Goal: Transaction & Acquisition: Download file/media

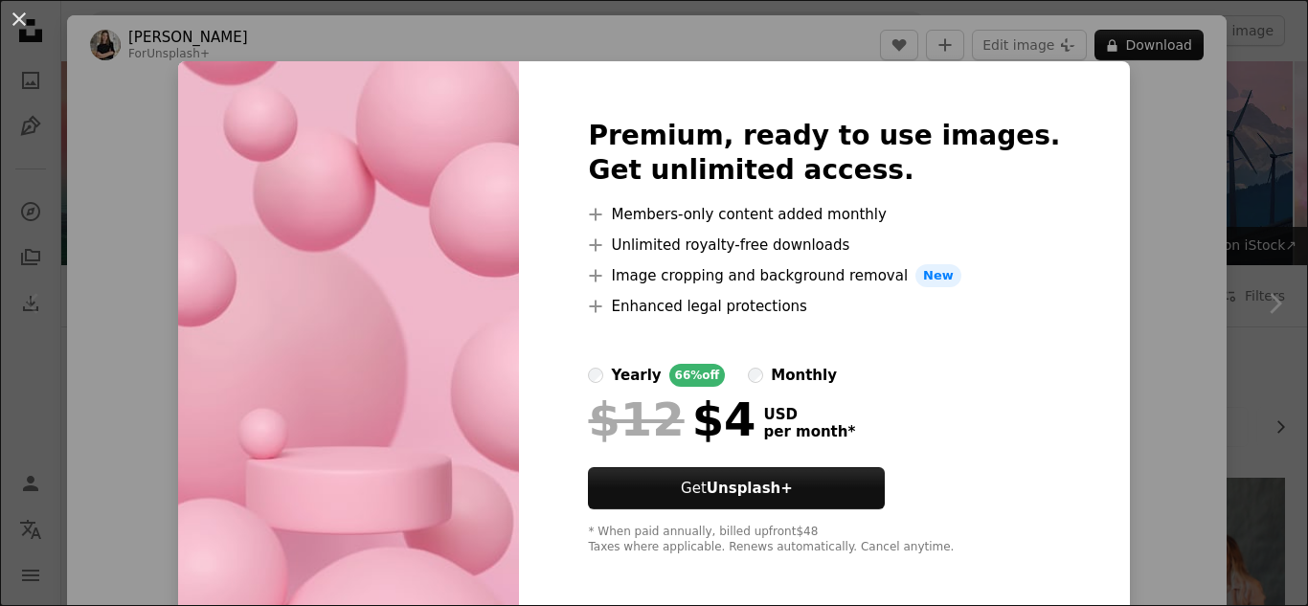
scroll to position [2386, 0]
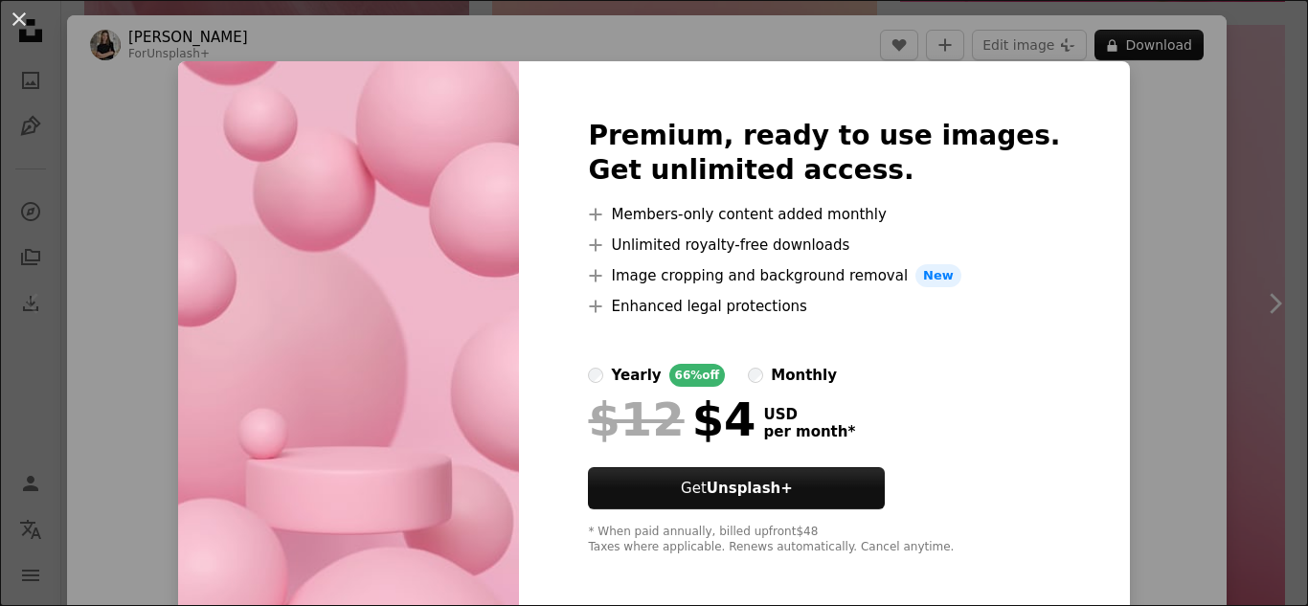
click at [1122, 152] on div "An X shape Premium, ready to use images. Get unlimited access. A plus sign Memb…" at bounding box center [654, 303] width 1308 height 606
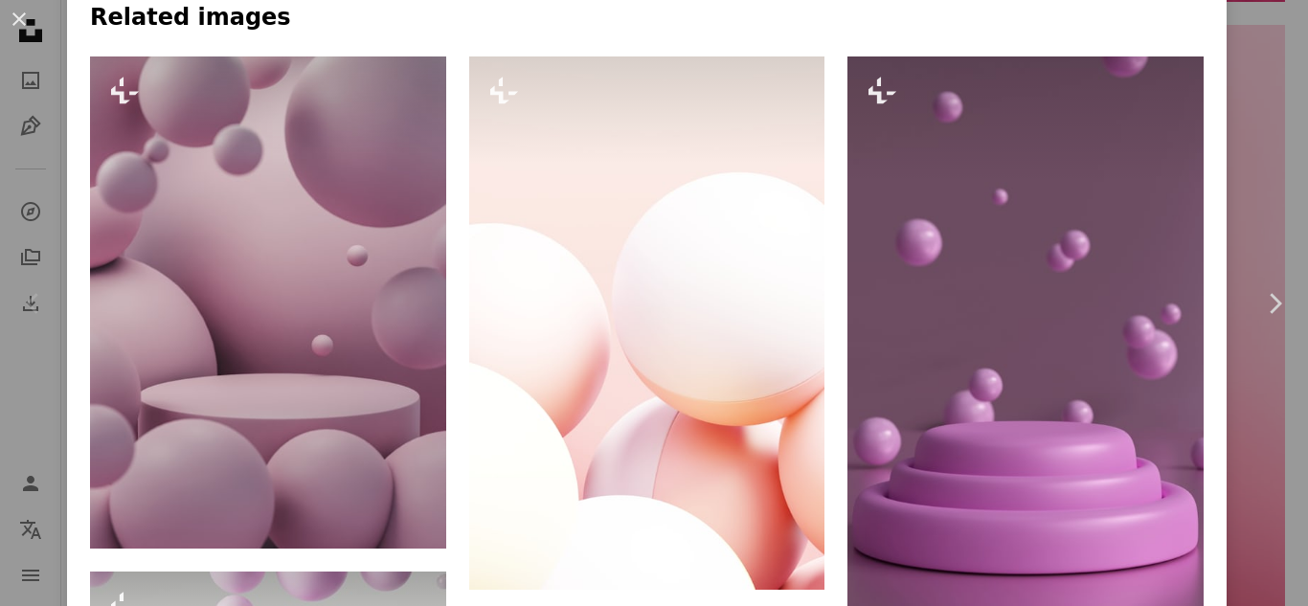
scroll to position [1379, 0]
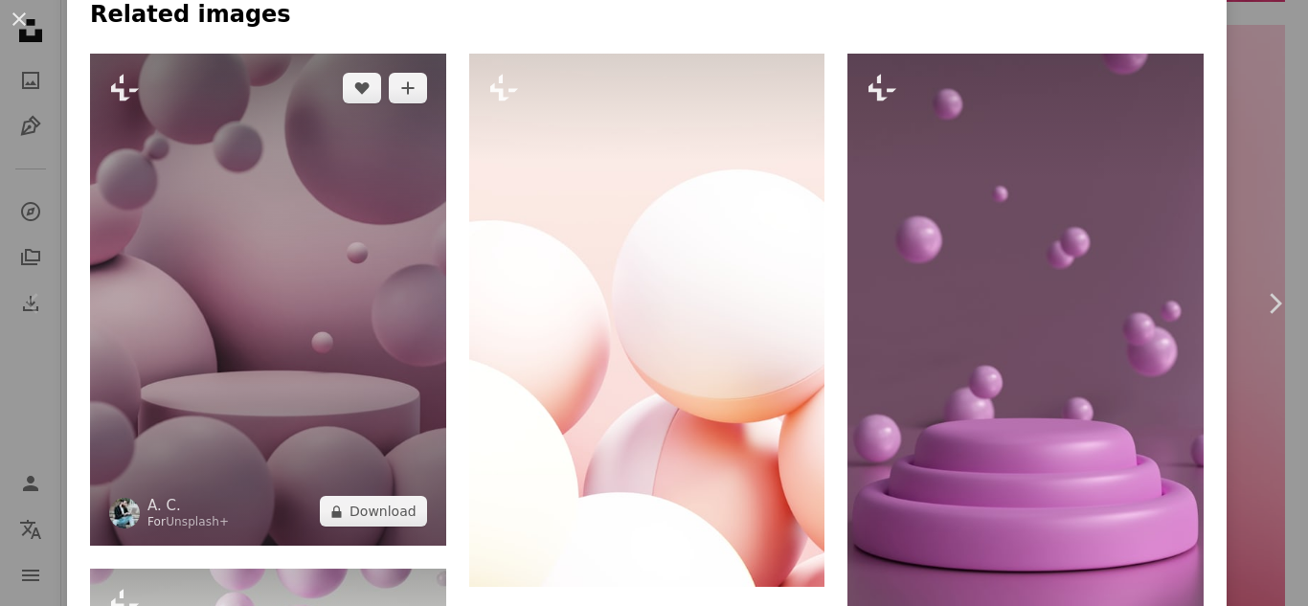
click at [389, 419] on img at bounding box center [268, 300] width 356 height 492
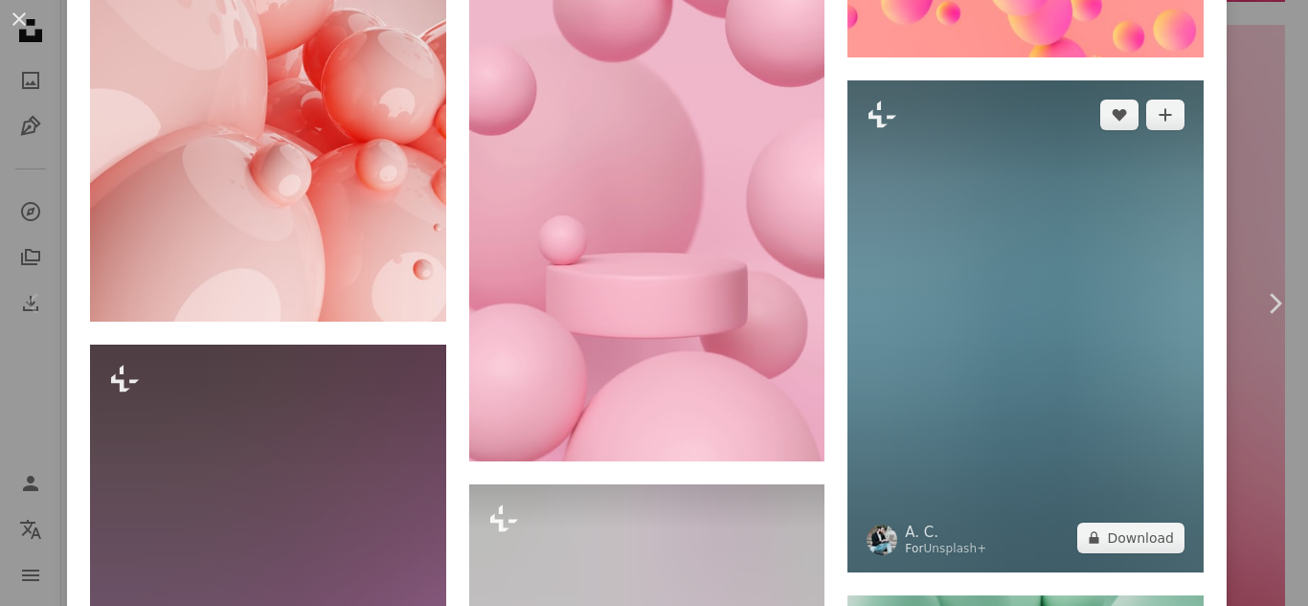
scroll to position [1532, 0]
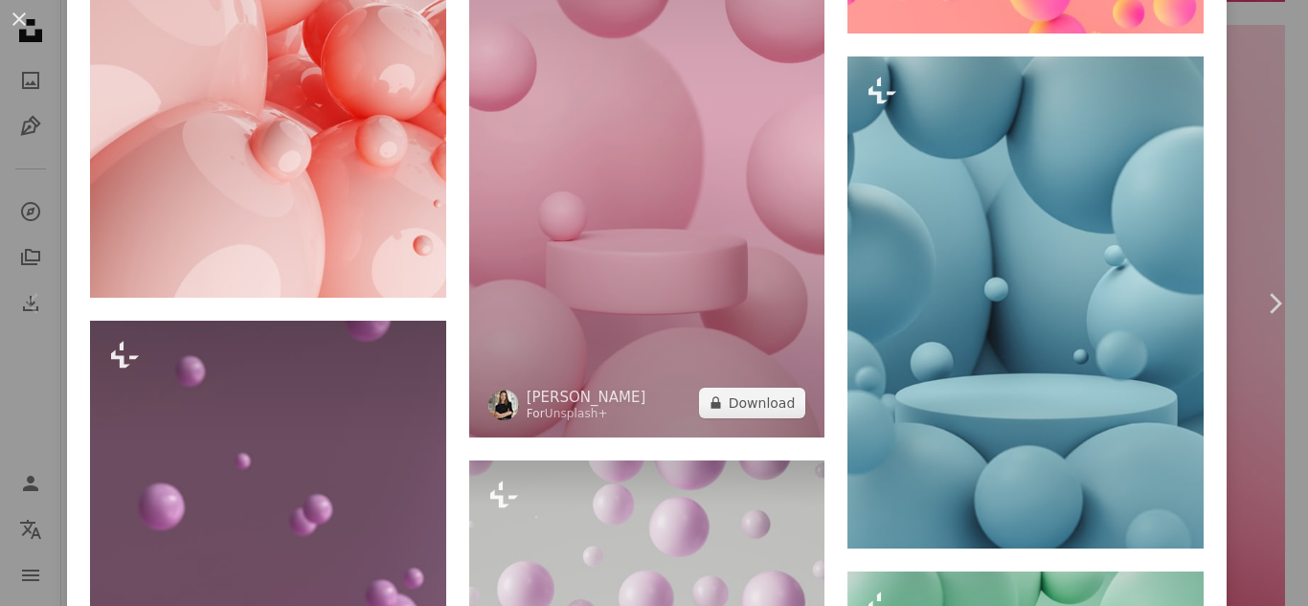
click at [586, 231] on img at bounding box center [647, 121] width 356 height 633
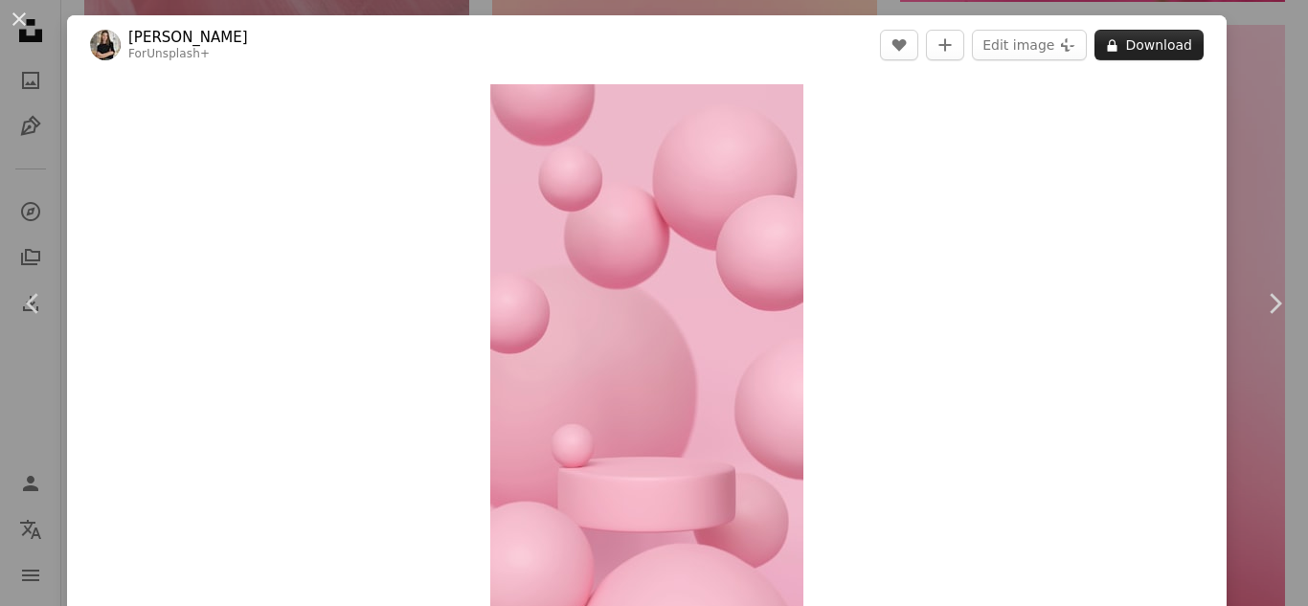
click at [1158, 35] on button "A lock Download" at bounding box center [1148, 45] width 109 height 31
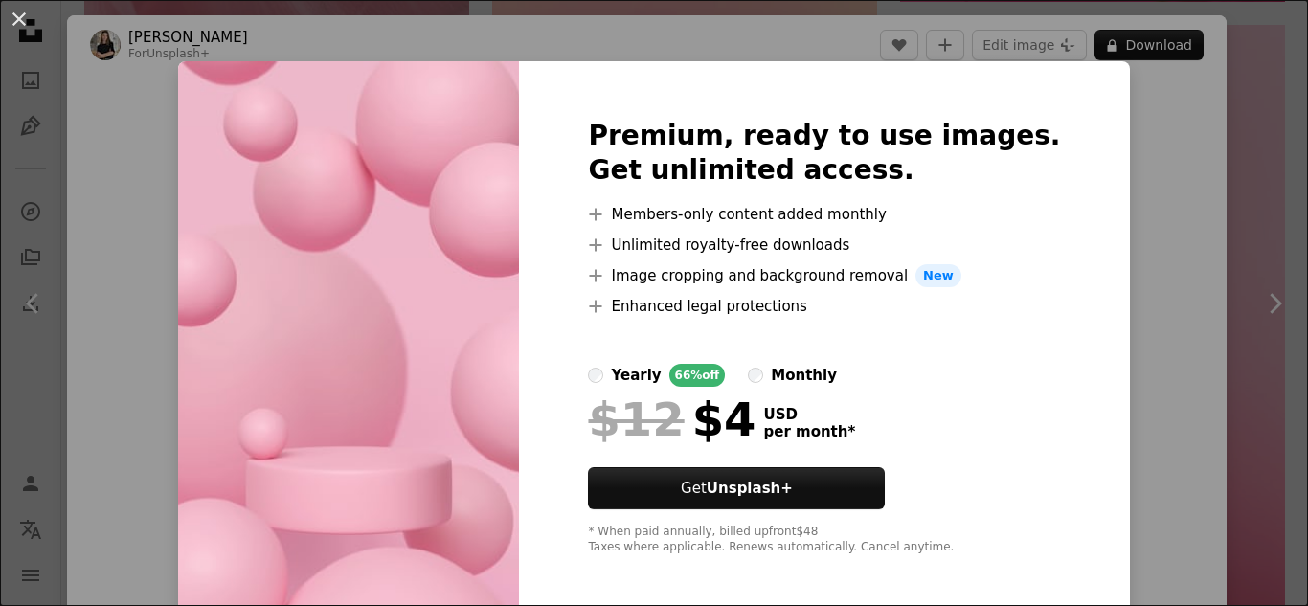
click at [1236, 139] on div "An X shape Premium, ready to use images. Get unlimited access. A plus sign Memb…" at bounding box center [654, 303] width 1308 height 606
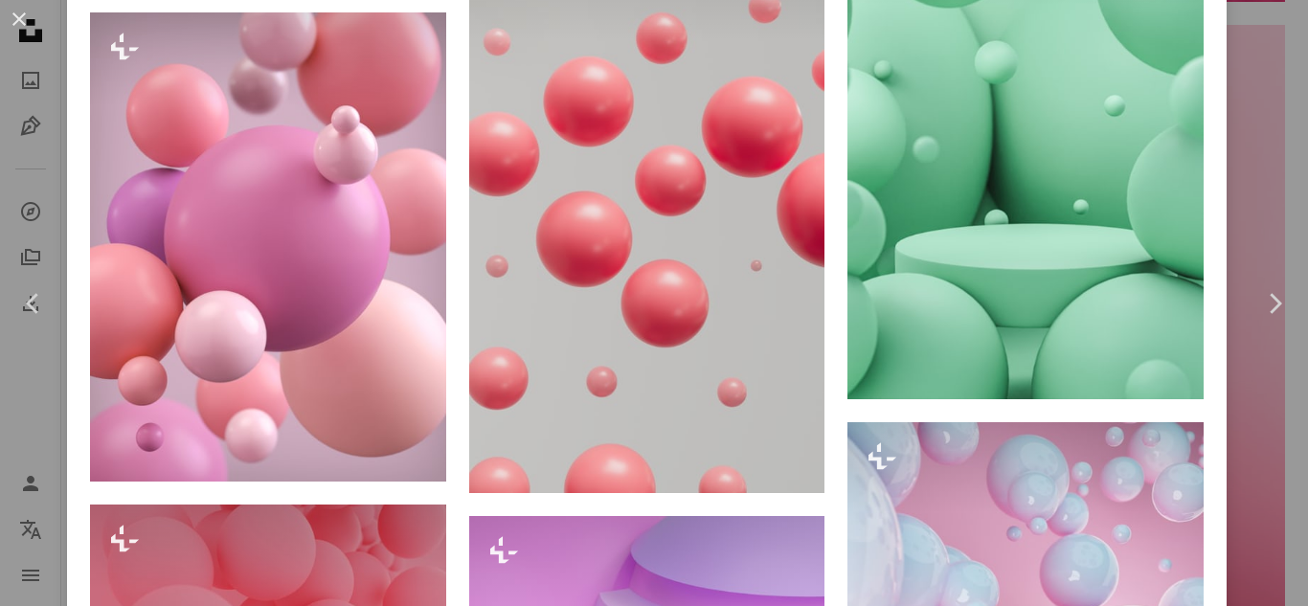
scroll to position [2872, 0]
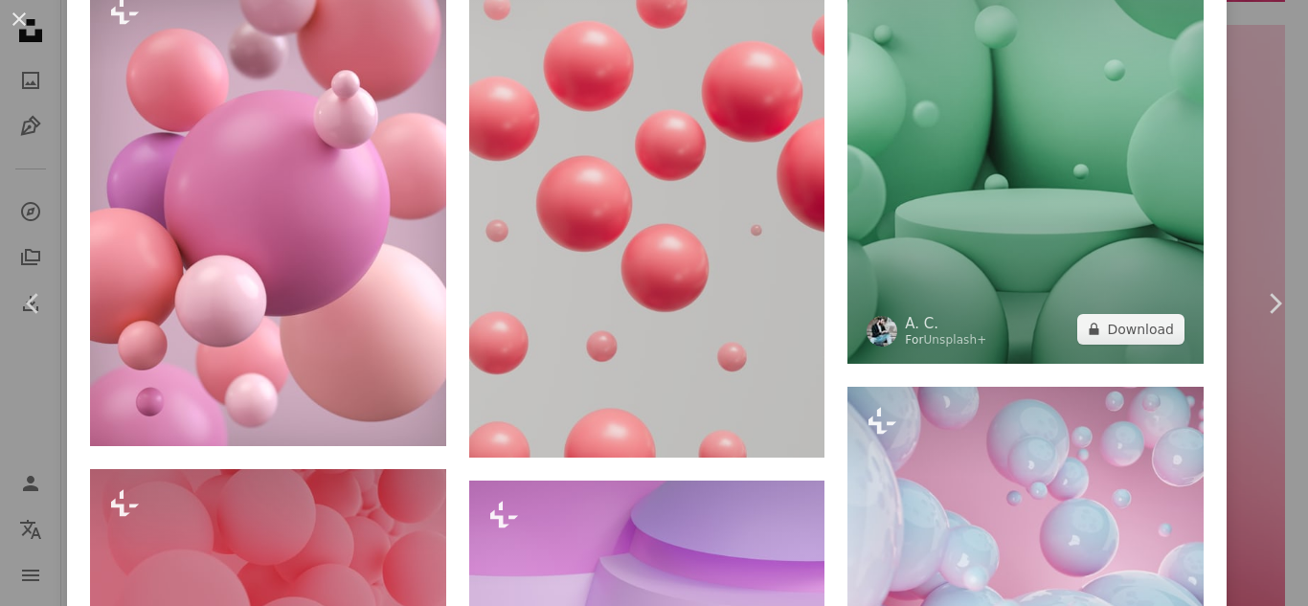
click at [1075, 244] on img at bounding box center [1025, 117] width 356 height 492
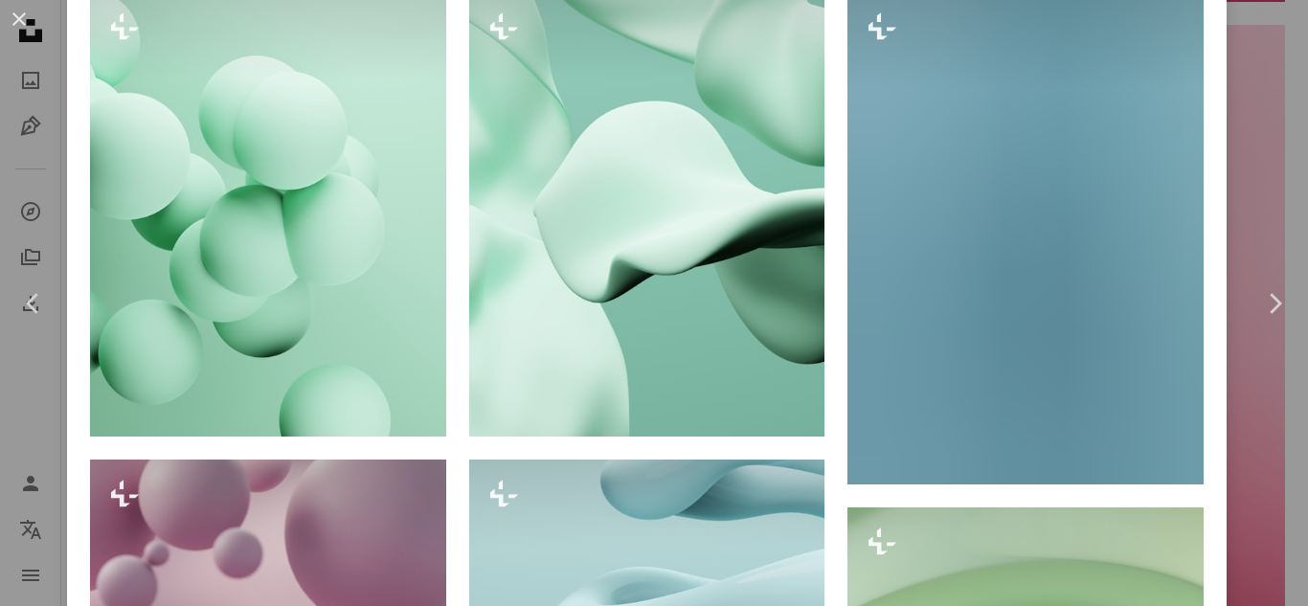
scroll to position [1417, 0]
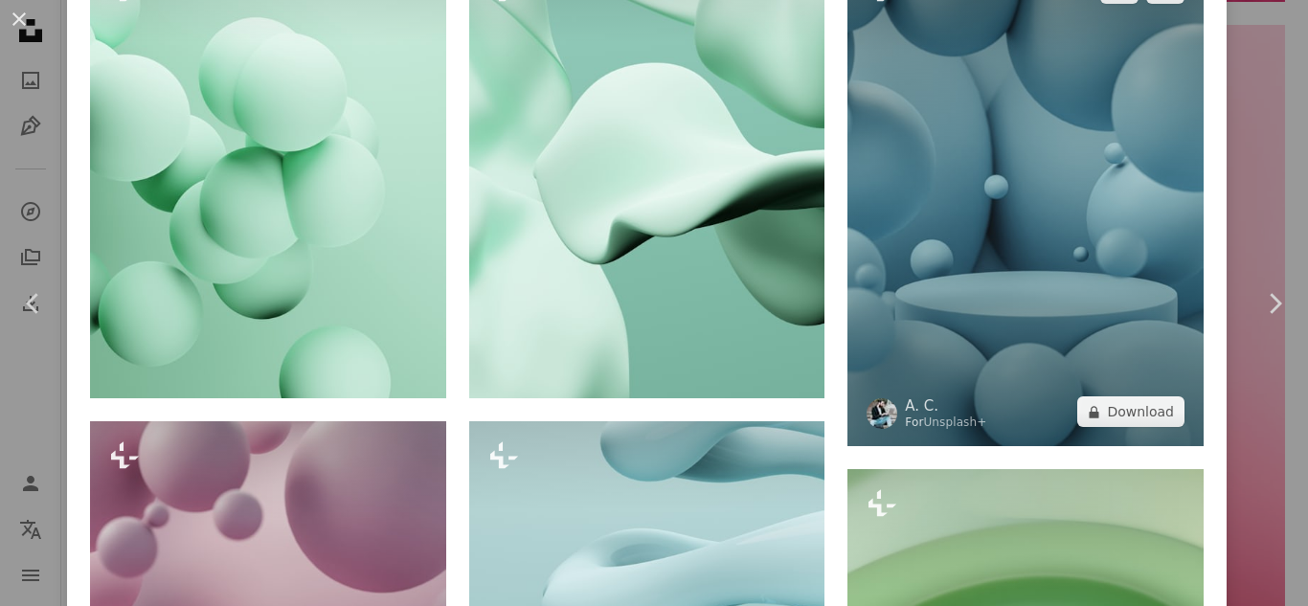
click at [977, 281] on img at bounding box center [1025, 200] width 356 height 492
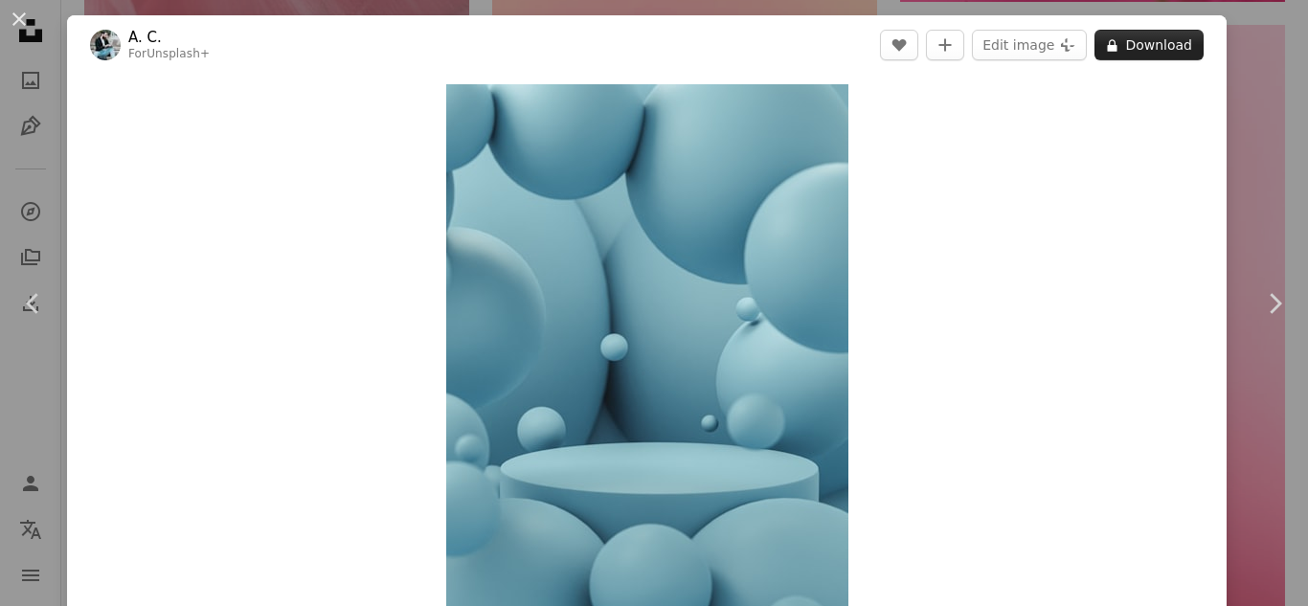
click at [1158, 48] on button "A lock Download" at bounding box center [1148, 45] width 109 height 31
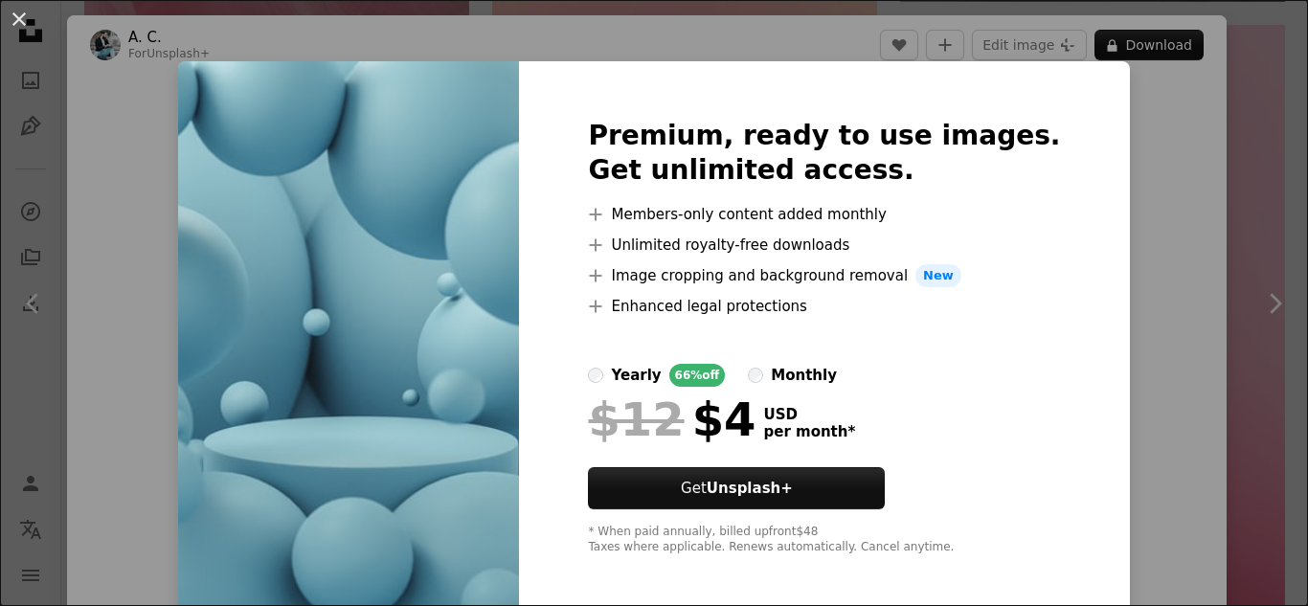
click at [1268, 204] on div "An X shape Premium, ready to use images. Get unlimited access. A plus sign Memb…" at bounding box center [654, 303] width 1308 height 606
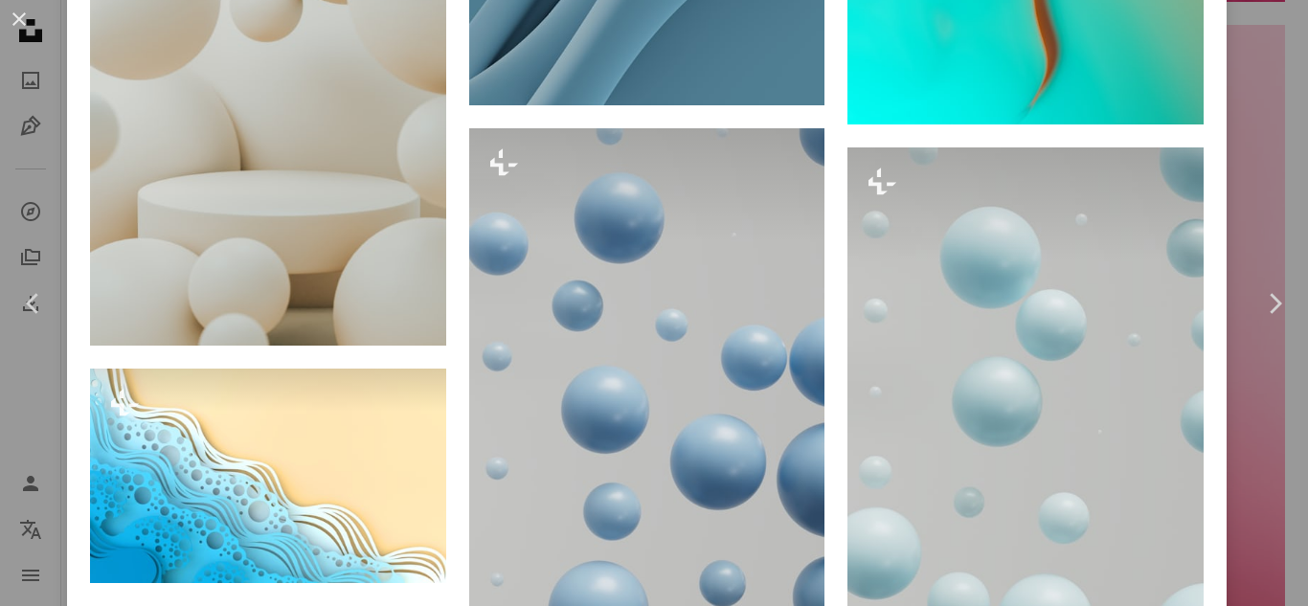
scroll to position [6051, 0]
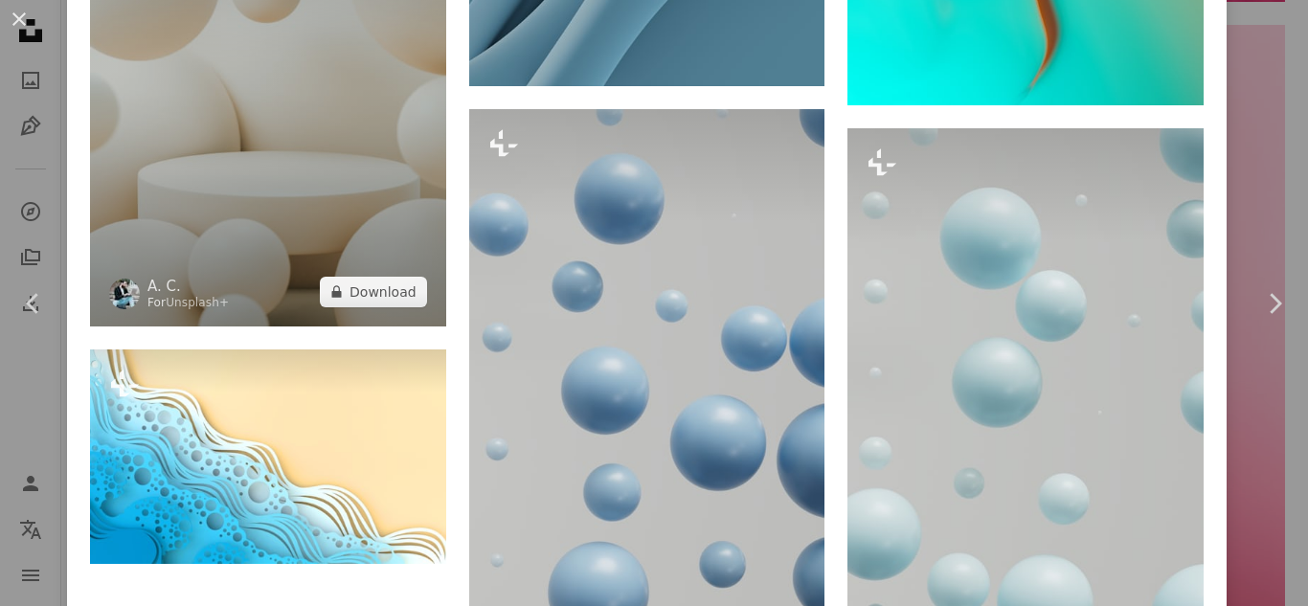
click at [347, 140] on img at bounding box center [268, 79] width 356 height 492
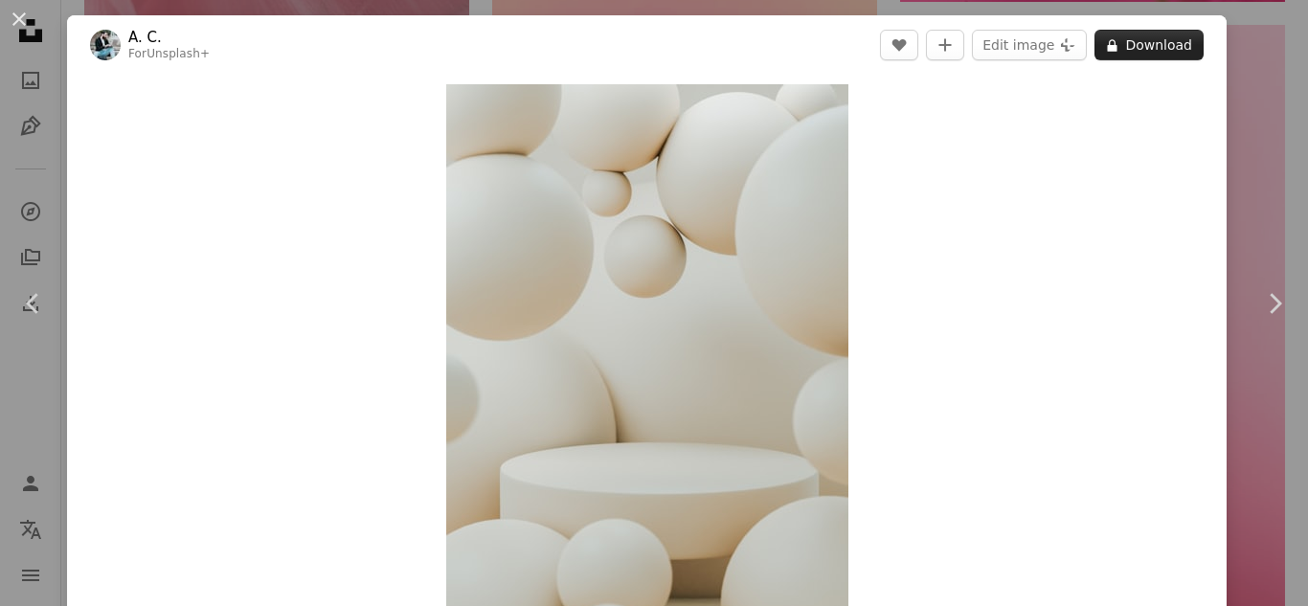
click at [1153, 43] on button "A lock Download" at bounding box center [1148, 45] width 109 height 31
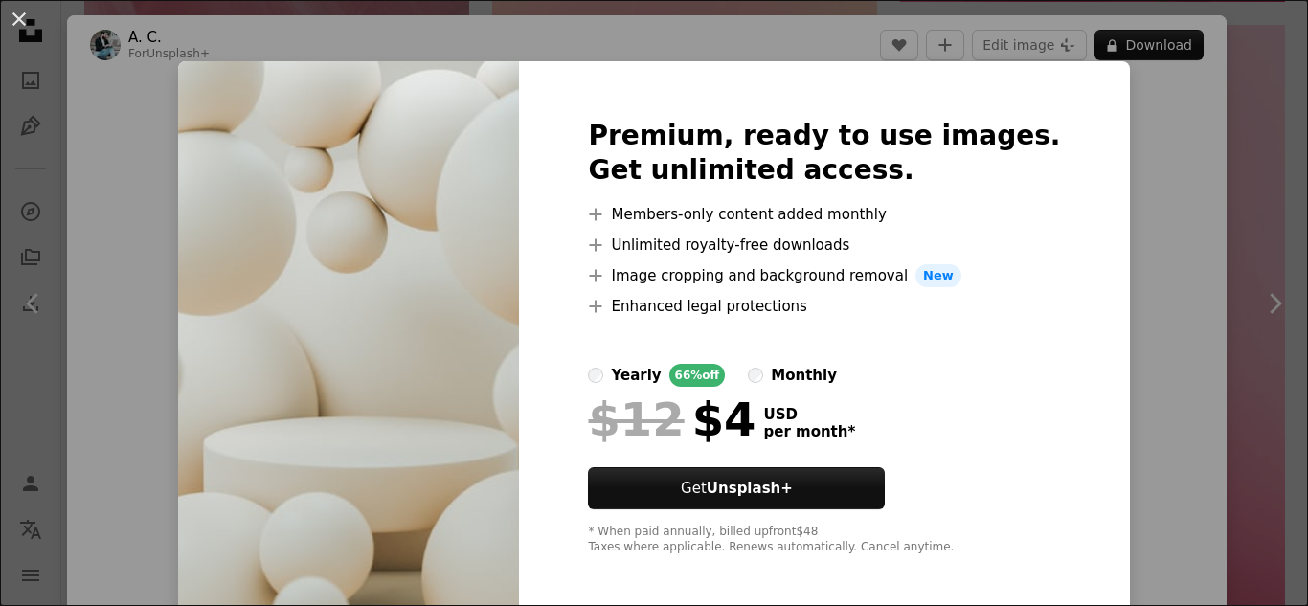
scroll to position [9, 0]
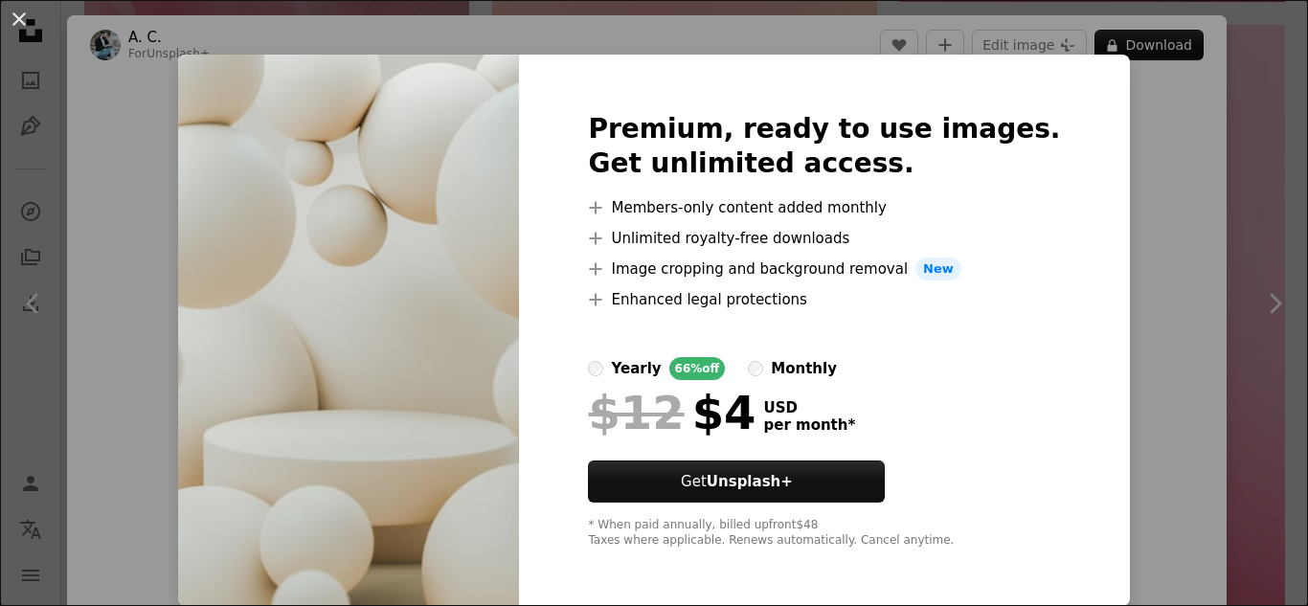
click at [1258, 426] on div "An X shape Premium, ready to use images. Get unlimited access. A plus sign Memb…" at bounding box center [654, 303] width 1308 height 606
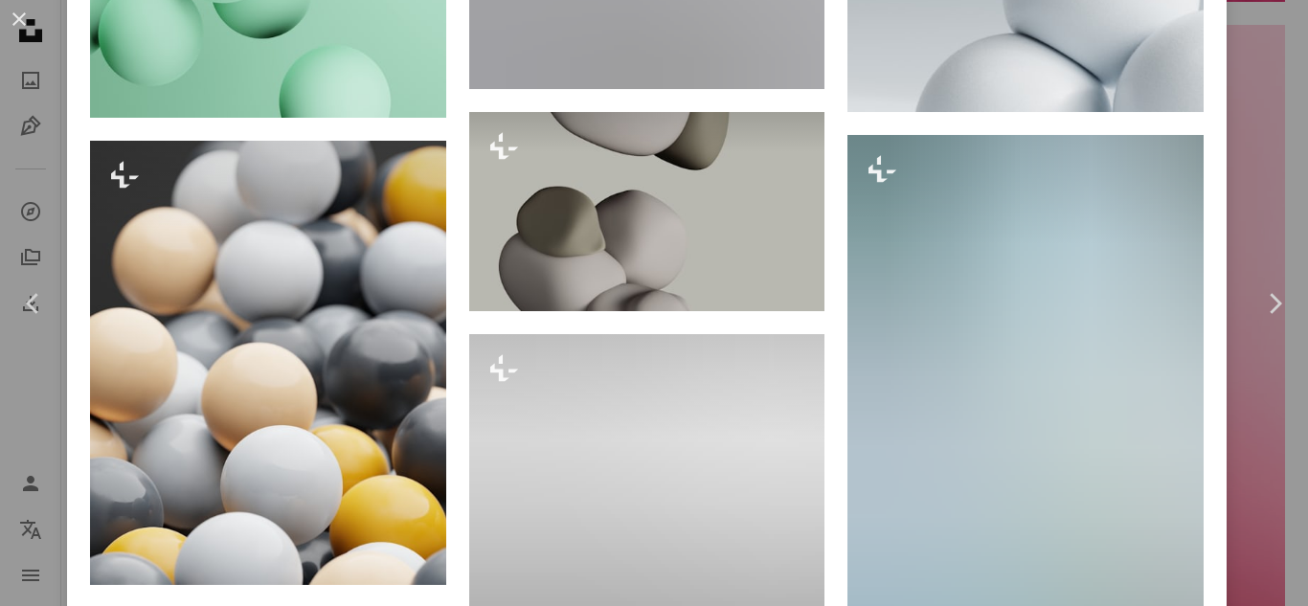
scroll to position [6702, 0]
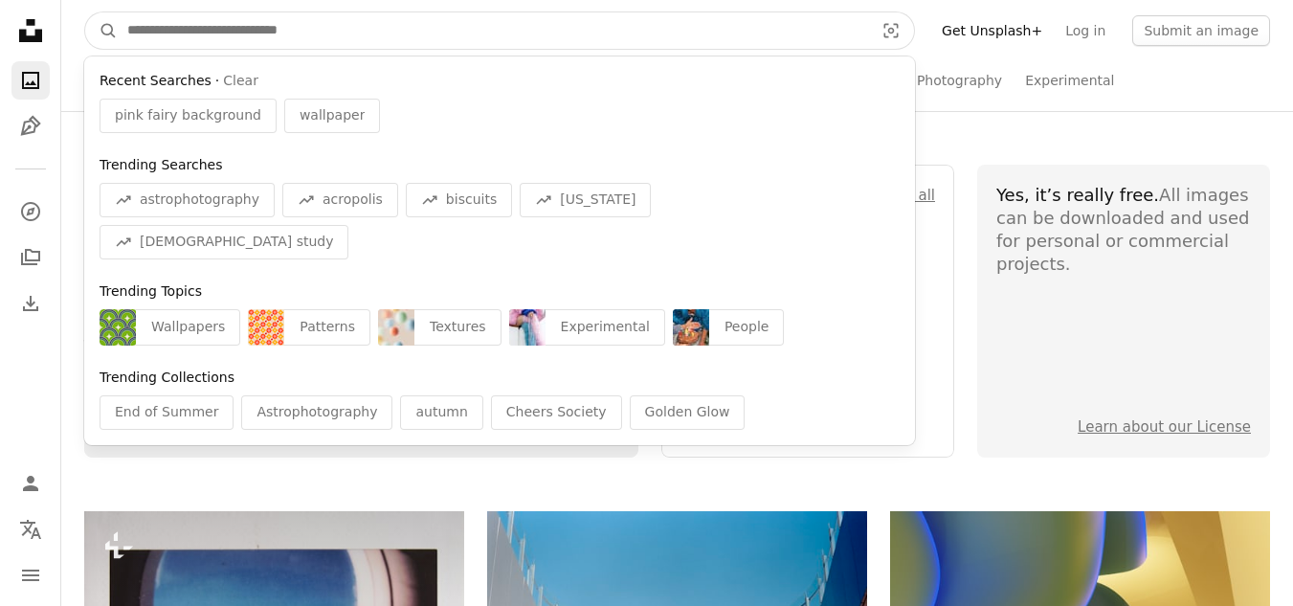
click at [315, 33] on input "Find visuals sitewide" at bounding box center [493, 30] width 751 height 36
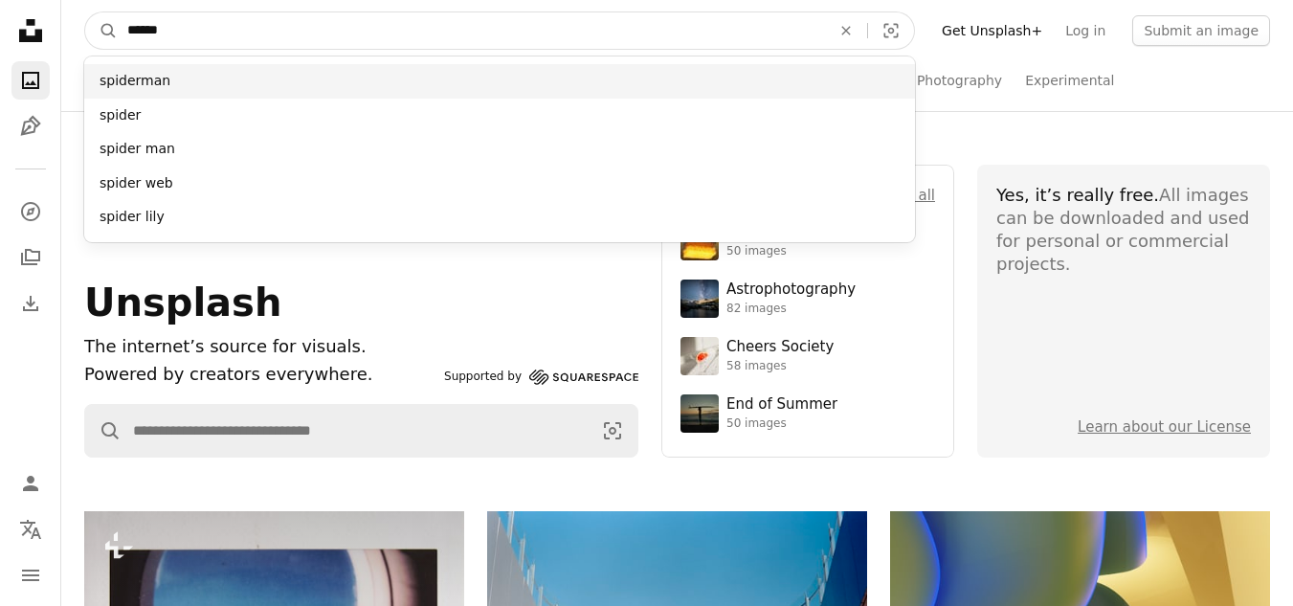
type input "******"
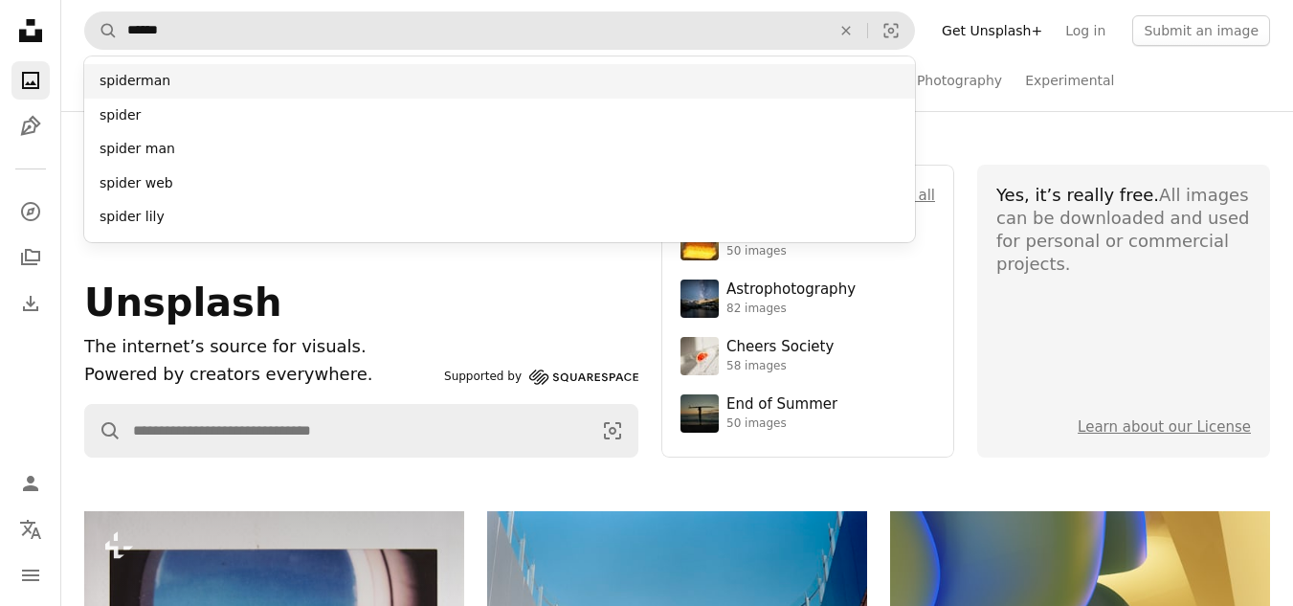
click at [311, 75] on div "spiderman" at bounding box center [499, 81] width 831 height 34
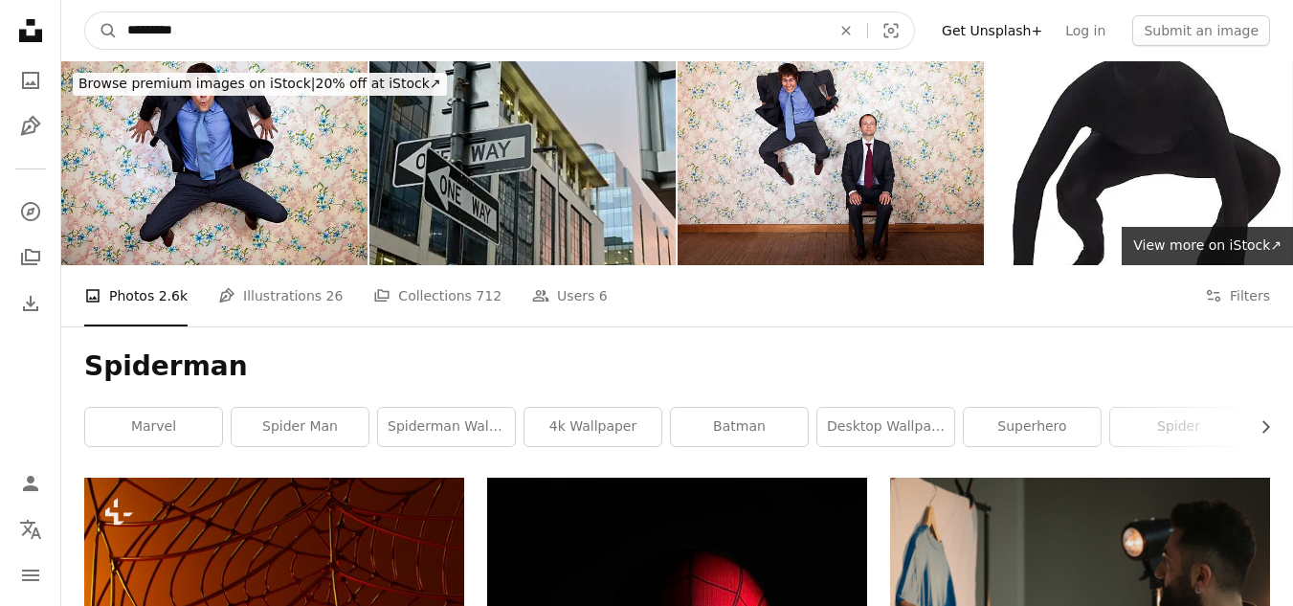
click at [336, 29] on input "*********" at bounding box center [472, 30] width 708 height 36
type input "**********"
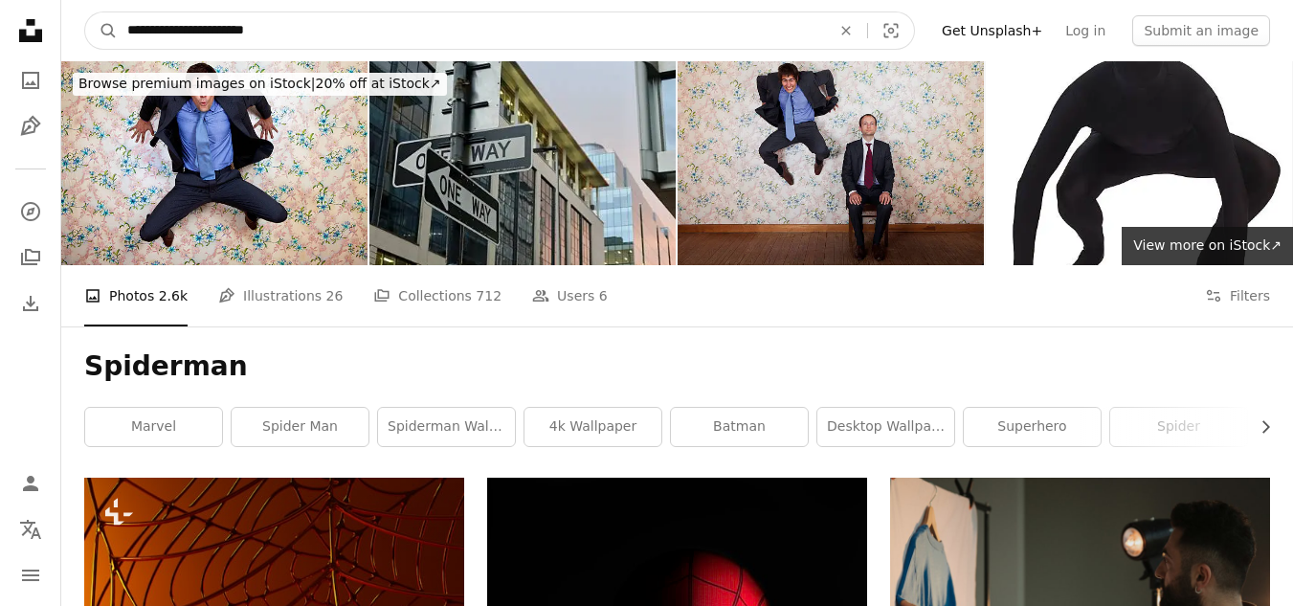
click button "A magnifying glass" at bounding box center [101, 30] width 33 height 36
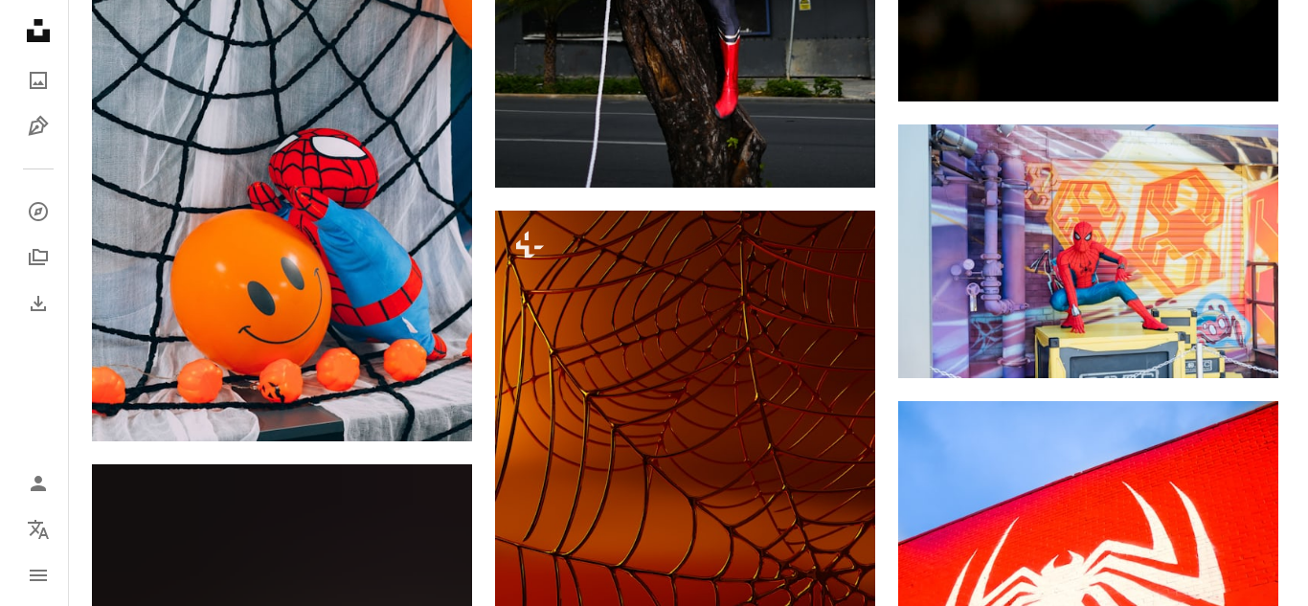
scroll to position [2194, 0]
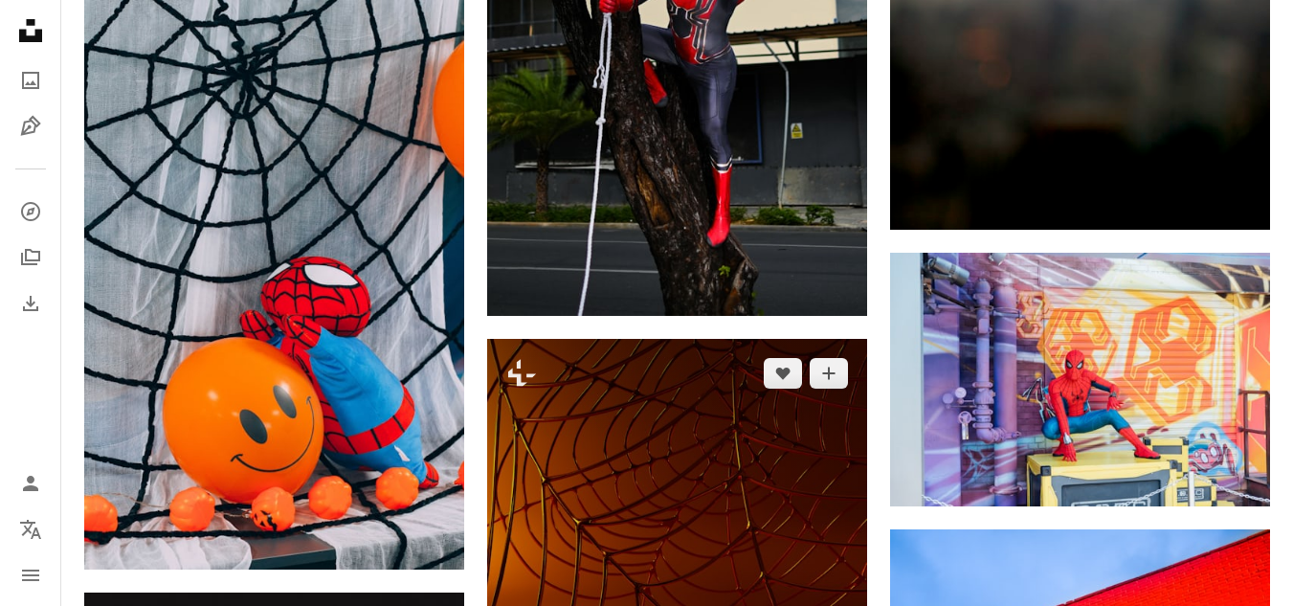
click at [822, 504] on img at bounding box center [677, 592] width 380 height 507
click at [822, 504] on body "**********" at bounding box center [646, 353] width 1293 height 5094
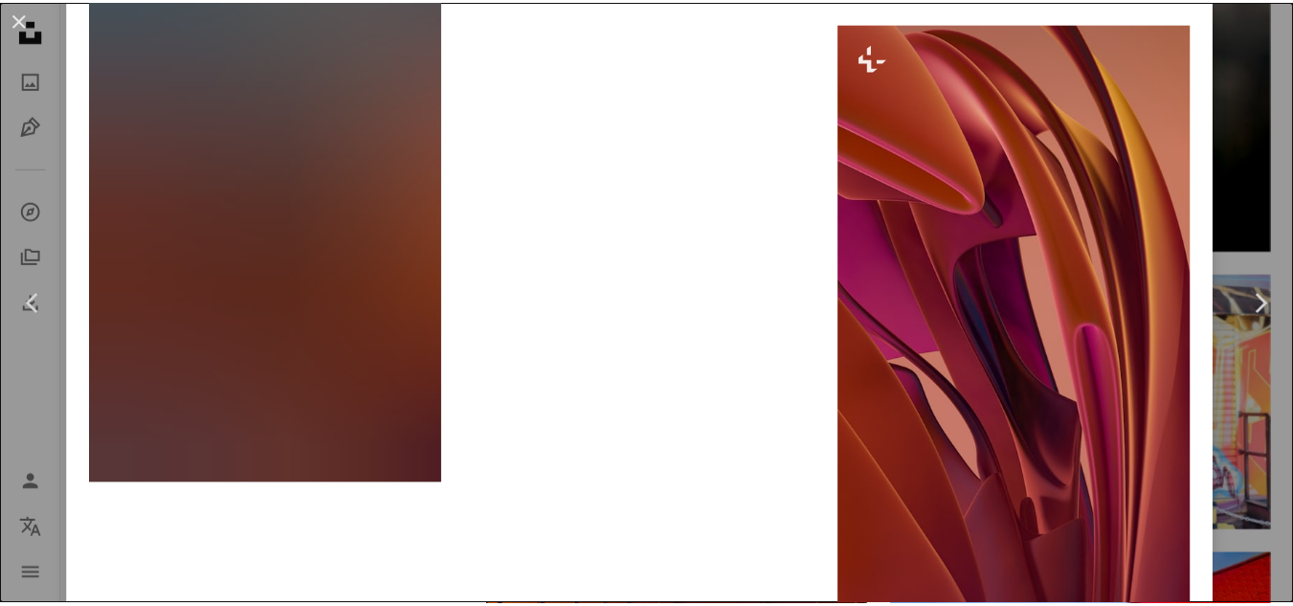
scroll to position [17703, 0]
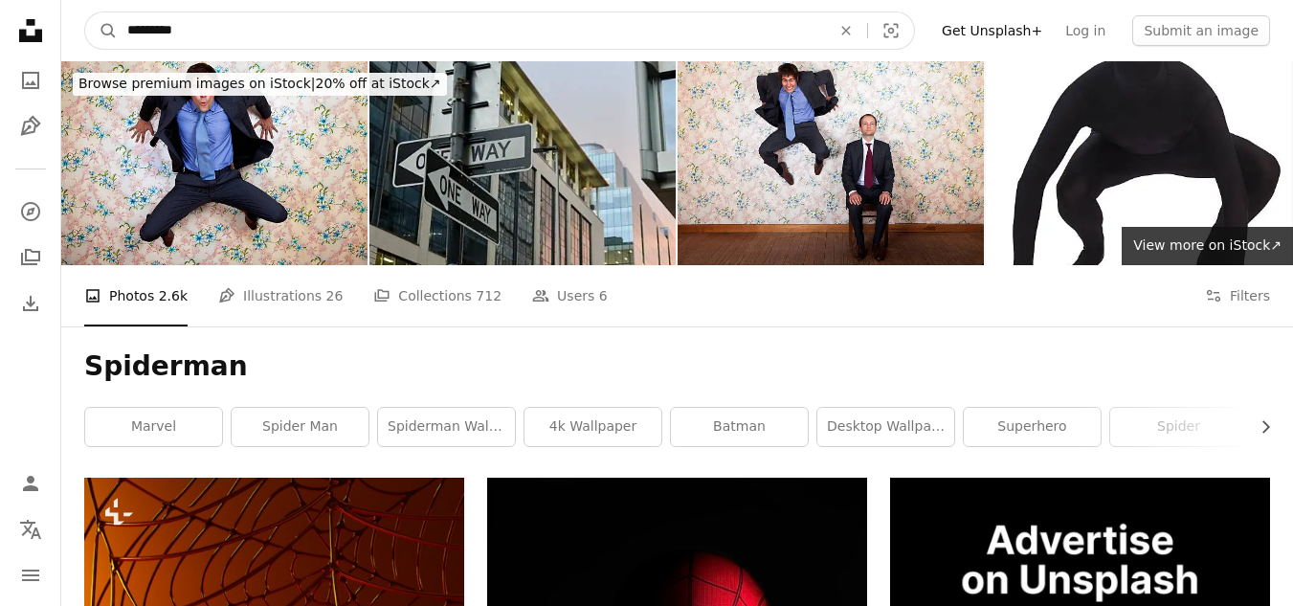
click at [325, 32] on input "*********" at bounding box center [472, 30] width 708 height 36
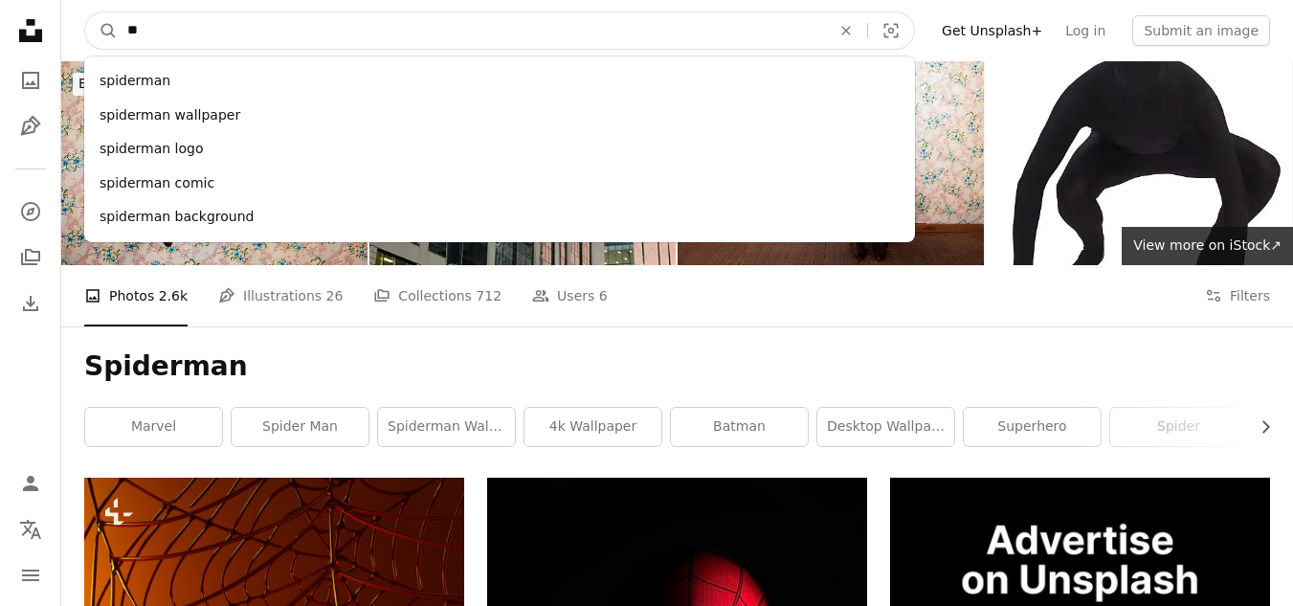
type input "*"
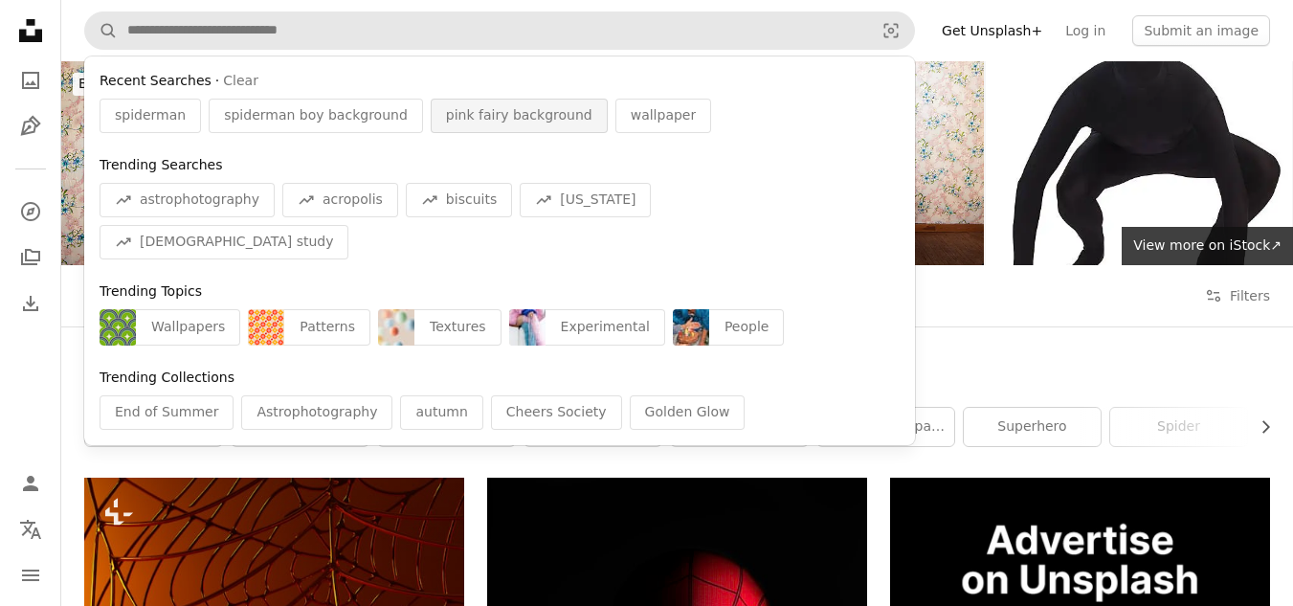
click at [448, 111] on span "pink fairy background" at bounding box center [519, 115] width 146 height 19
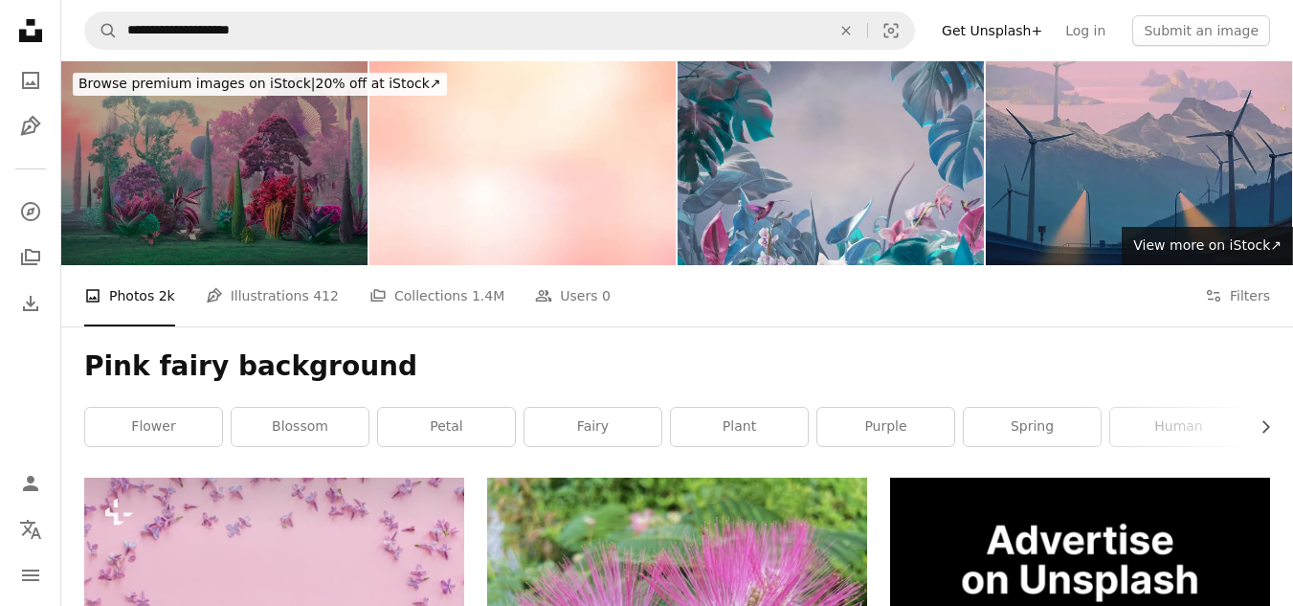
click at [238, 199] on img at bounding box center [214, 163] width 306 height 204
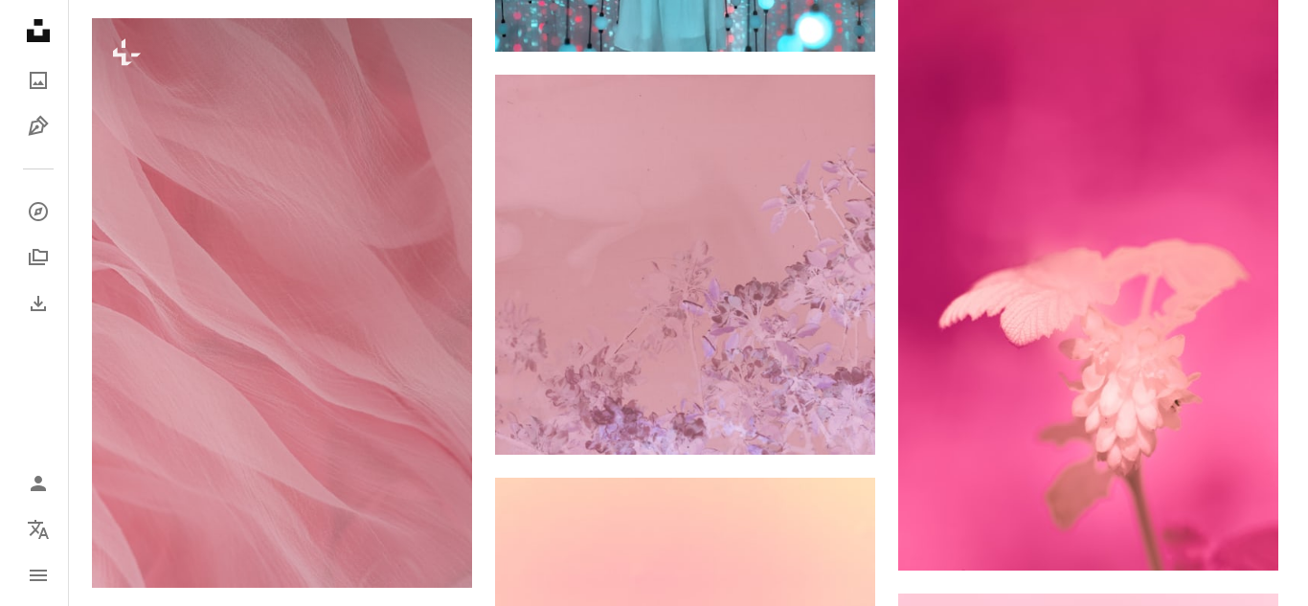
scroll to position [1762, 0]
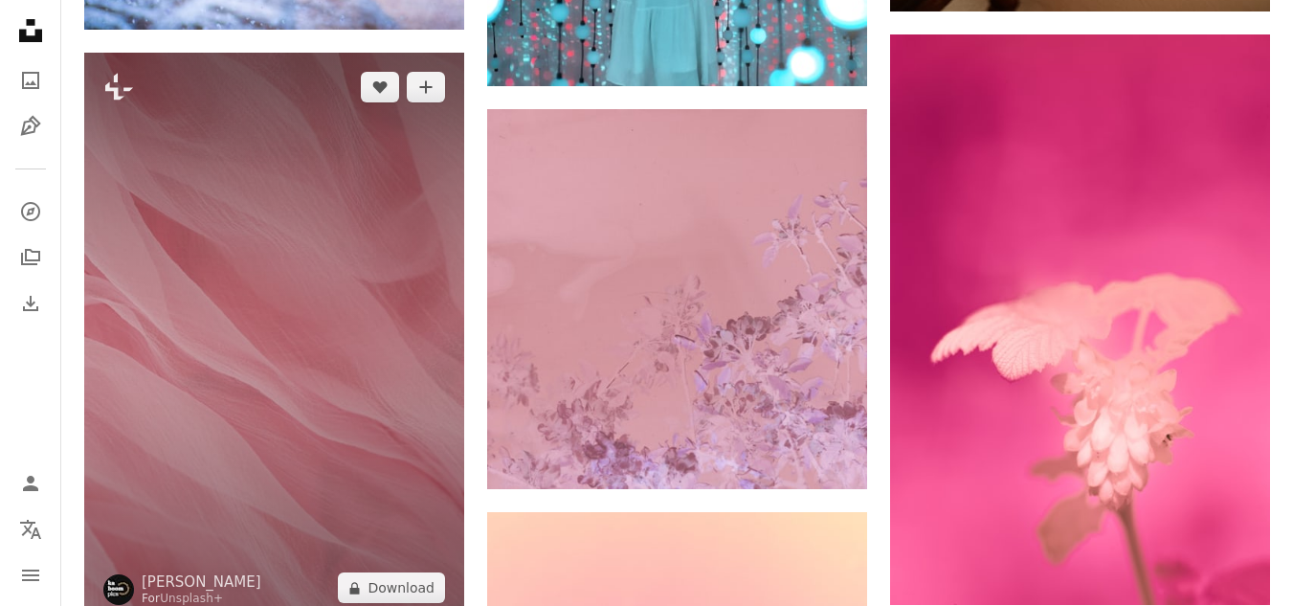
click at [408, 320] on img at bounding box center [274, 338] width 380 height 571
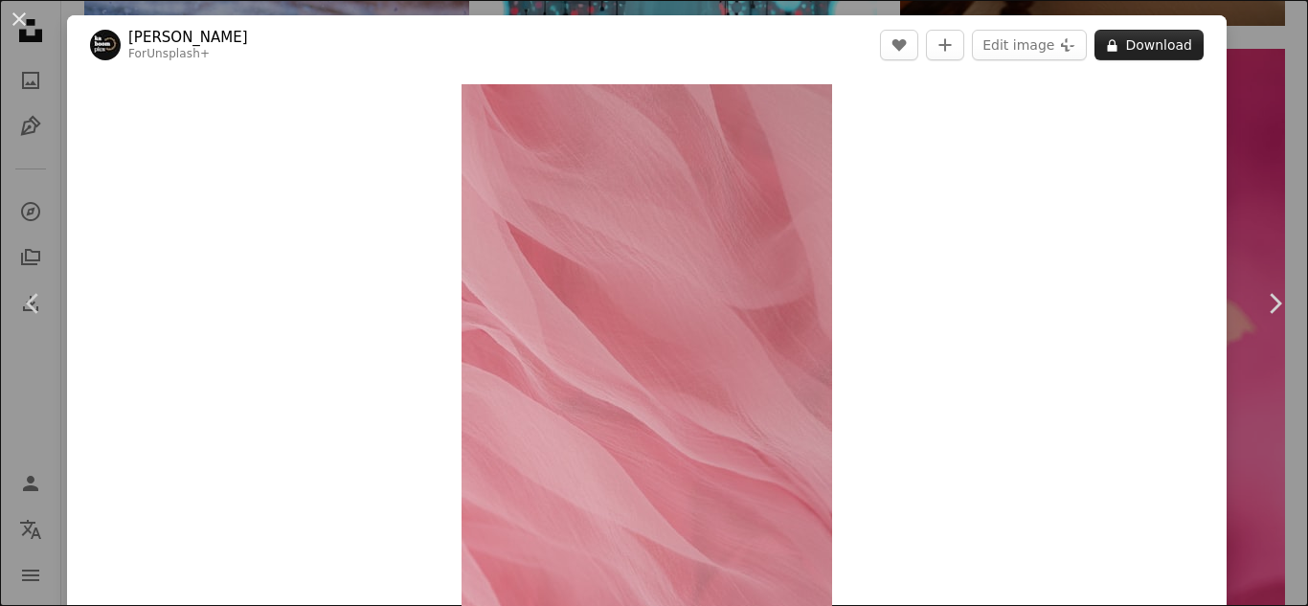
click at [1156, 46] on button "A lock Download" at bounding box center [1148, 45] width 109 height 31
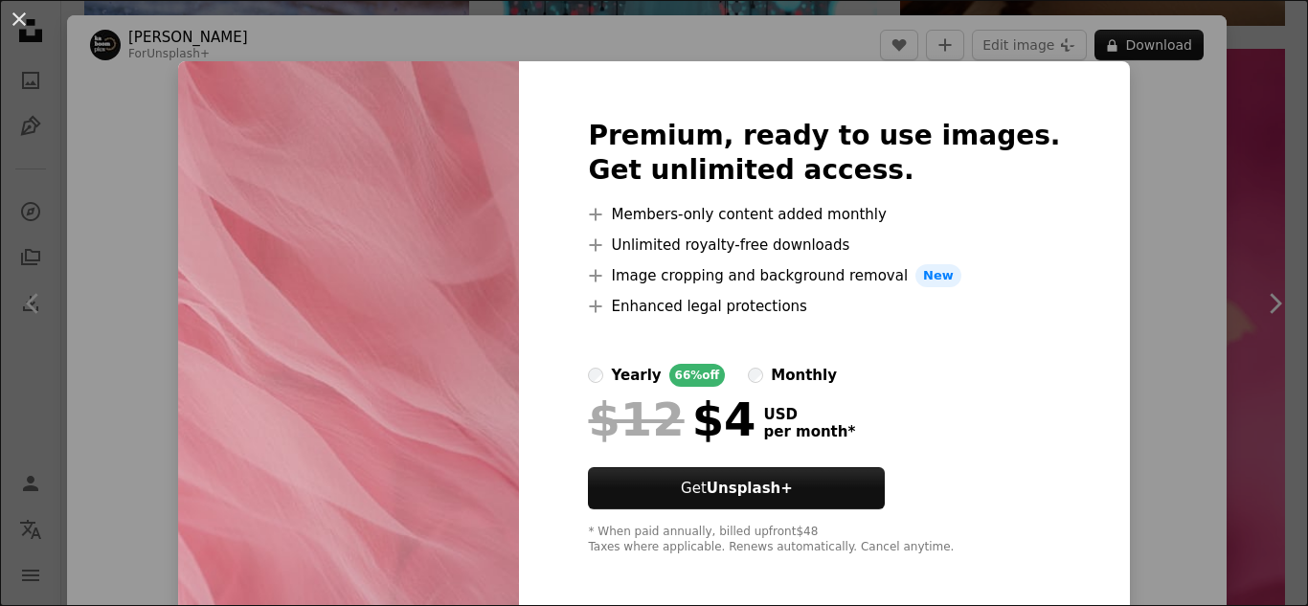
click at [1249, 437] on div "An X shape Premium, ready to use images. Get unlimited access. A plus sign Memb…" at bounding box center [654, 303] width 1308 height 606
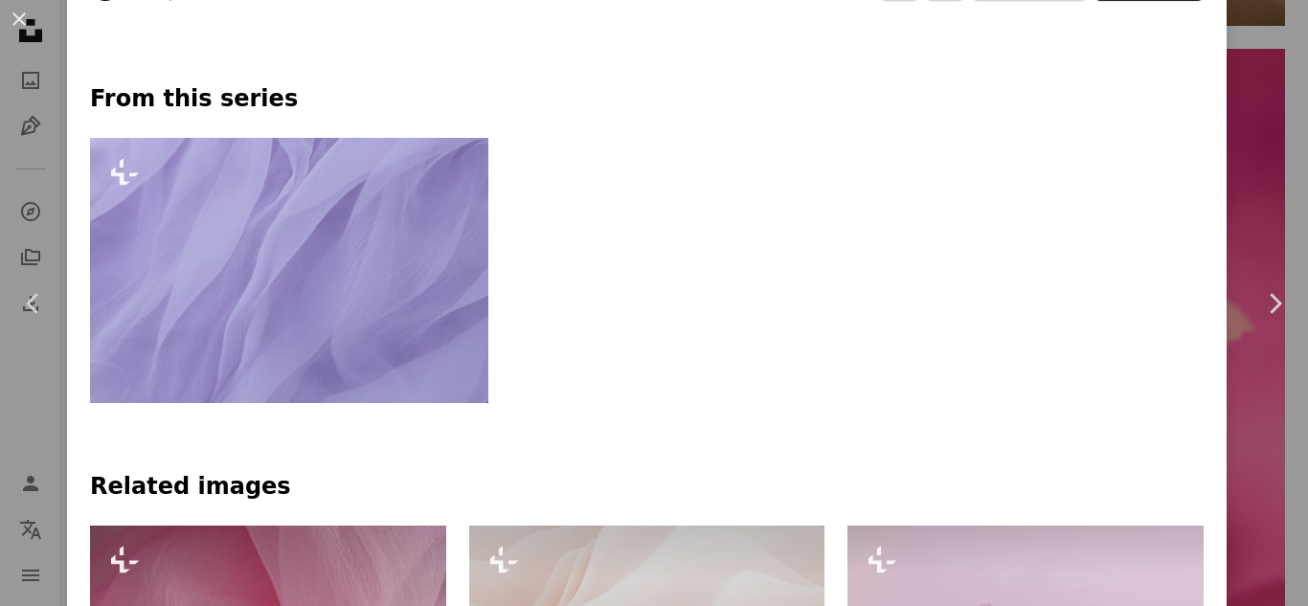
scroll to position [843, 0]
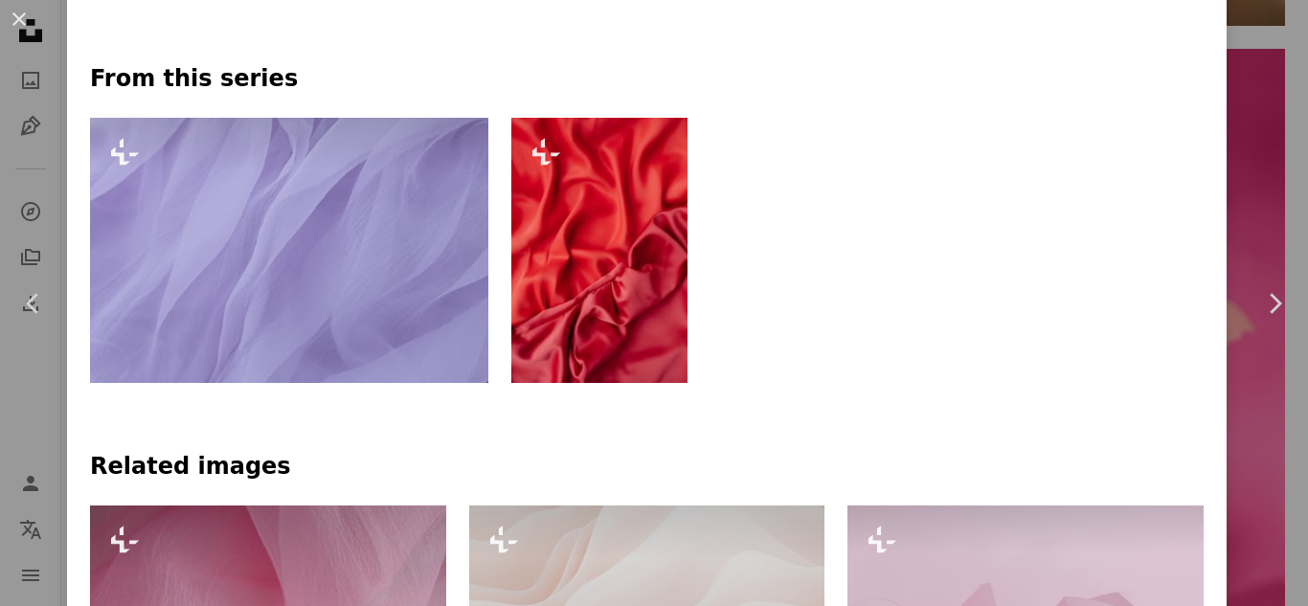
click at [390, 272] on img at bounding box center [289, 250] width 398 height 265
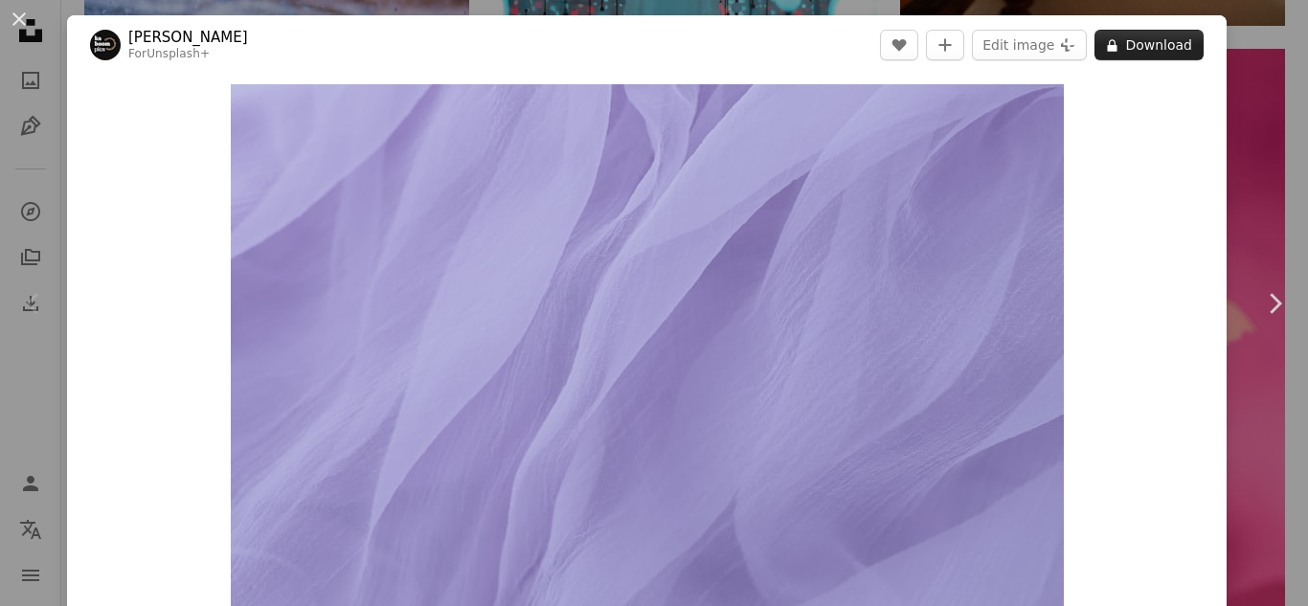
click at [1143, 45] on button "A lock Download" at bounding box center [1148, 45] width 109 height 31
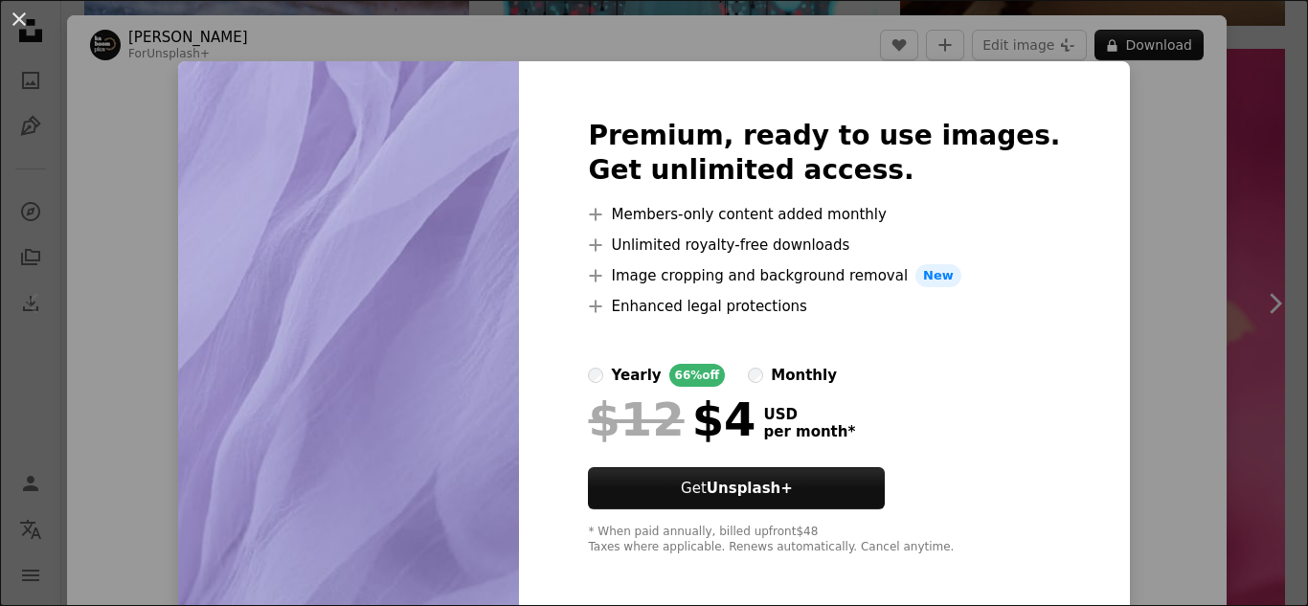
click at [1242, 391] on div "An X shape Premium, ready to use images. Get unlimited access. A plus sign Memb…" at bounding box center [654, 303] width 1308 height 606
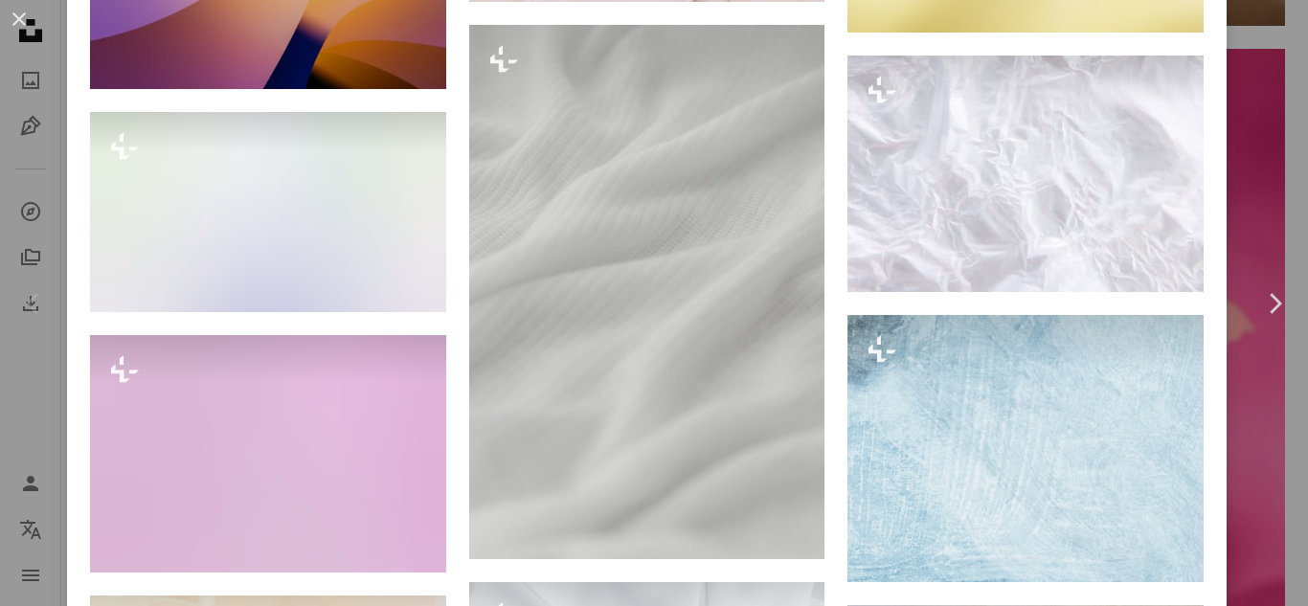
scroll to position [20872, 0]
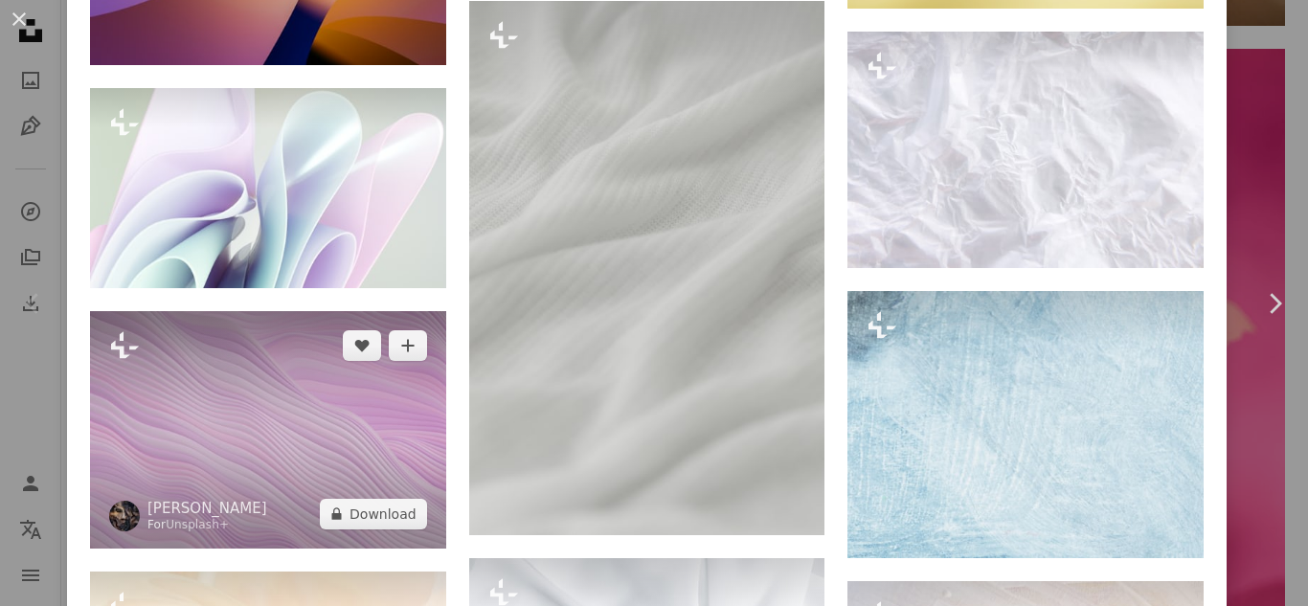
click at [230, 311] on img at bounding box center [268, 429] width 356 height 237
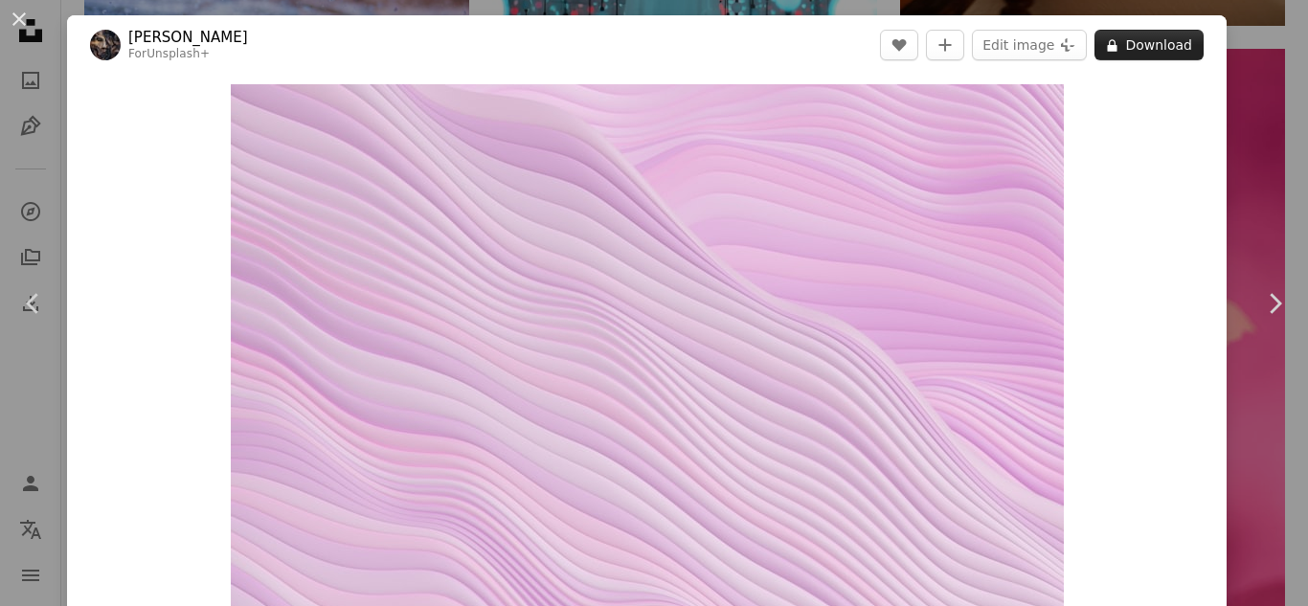
click at [1108, 40] on icon "A lock" at bounding box center [1112, 45] width 14 height 14
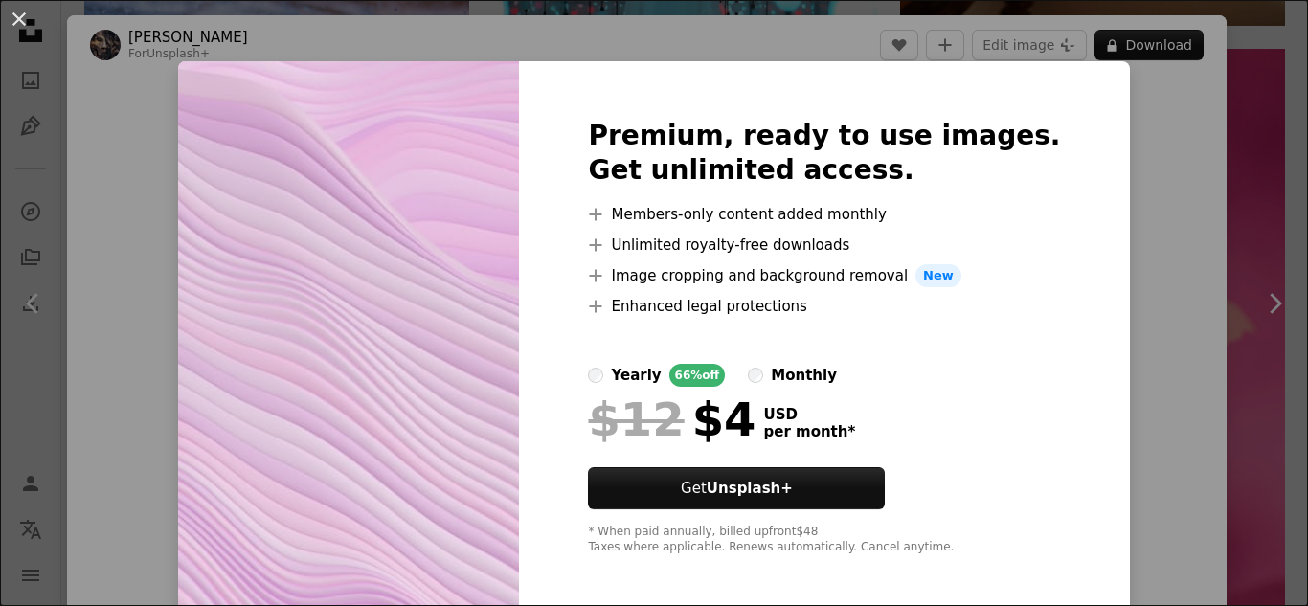
click at [1258, 220] on div "An X shape Premium, ready to use images. Get unlimited access. A plus sign Memb…" at bounding box center [654, 303] width 1308 height 606
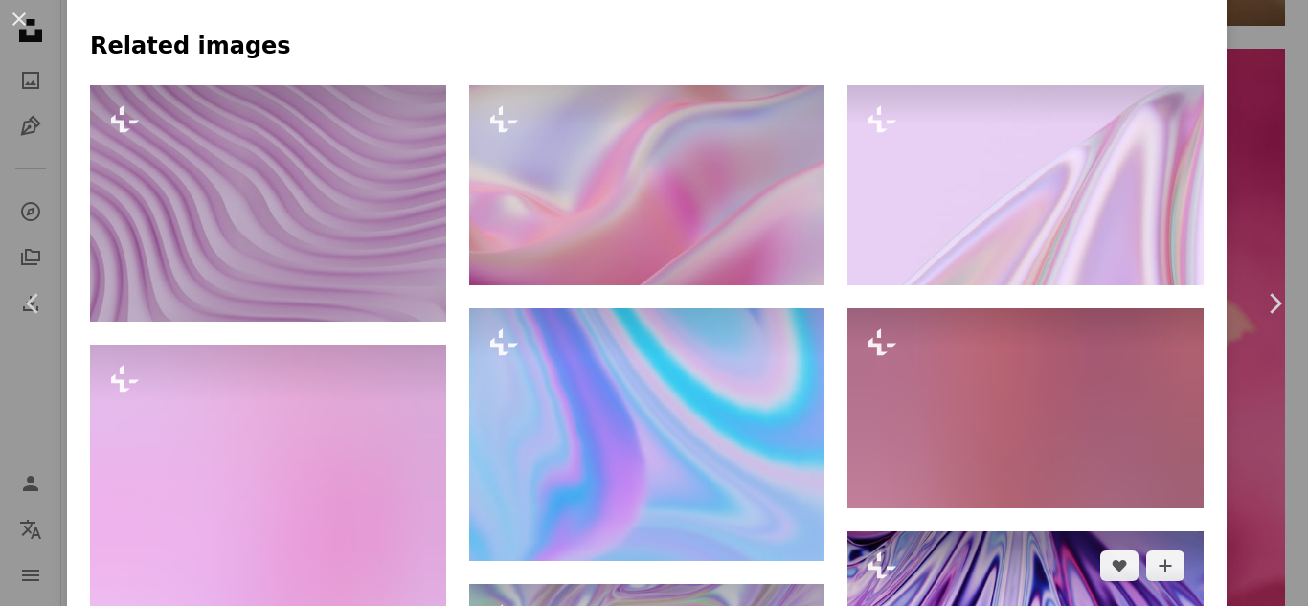
scroll to position [1340, 0]
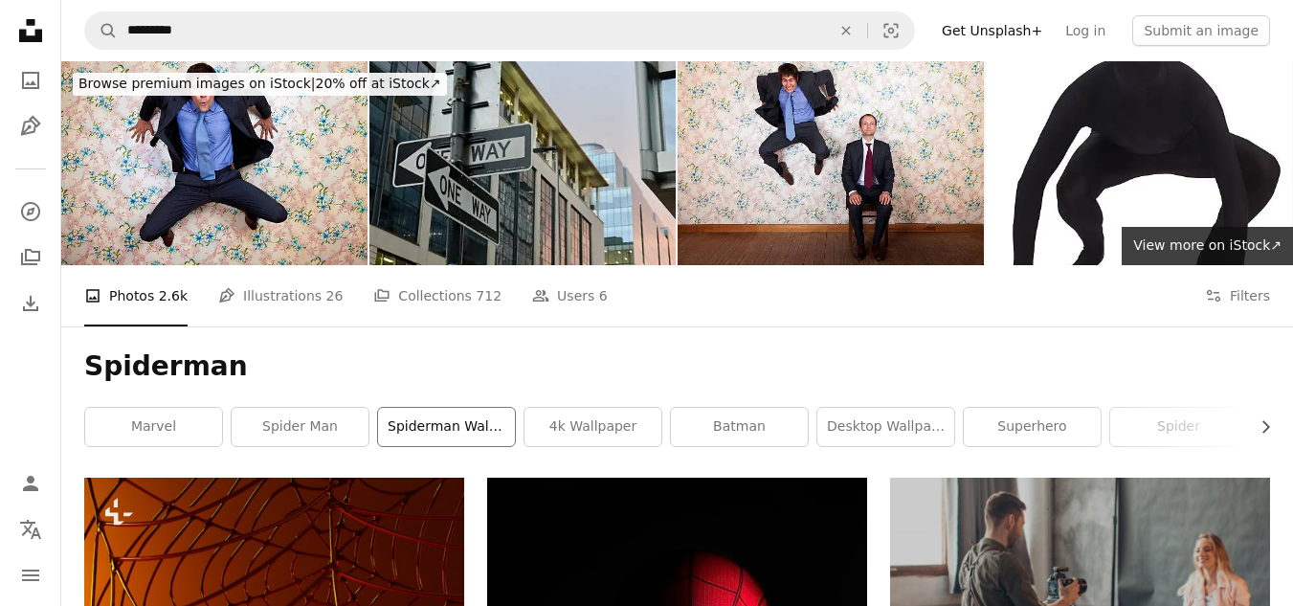
click at [452, 420] on link "spiderman wallpaper" at bounding box center [446, 427] width 137 height 38
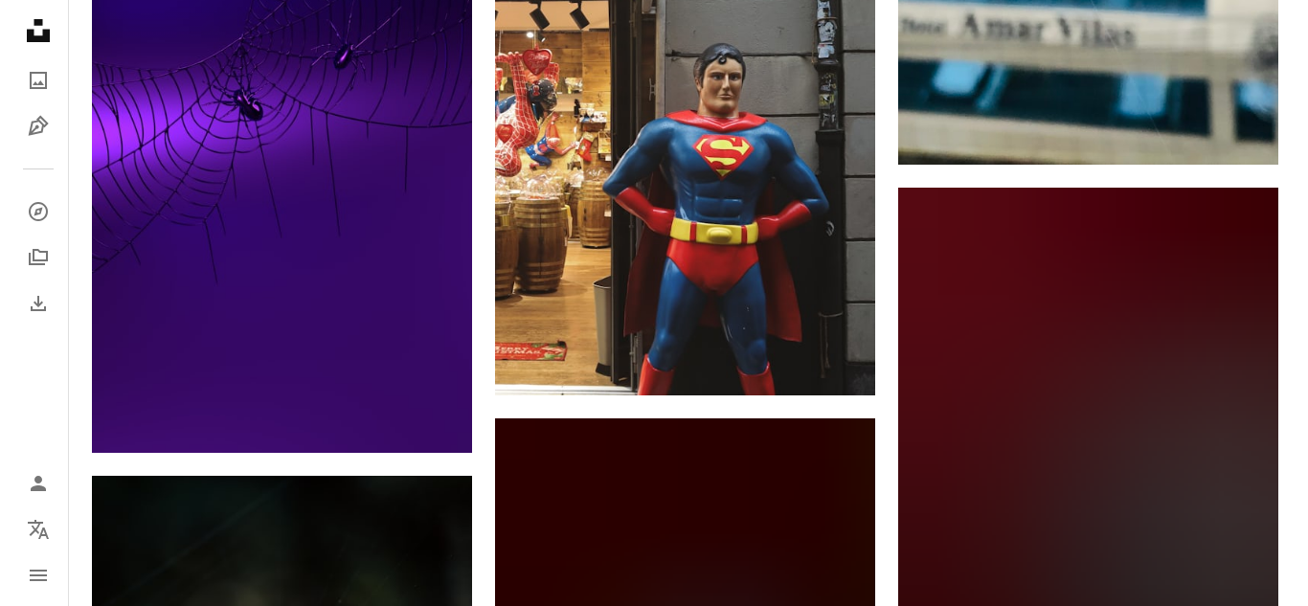
scroll to position [1490, 0]
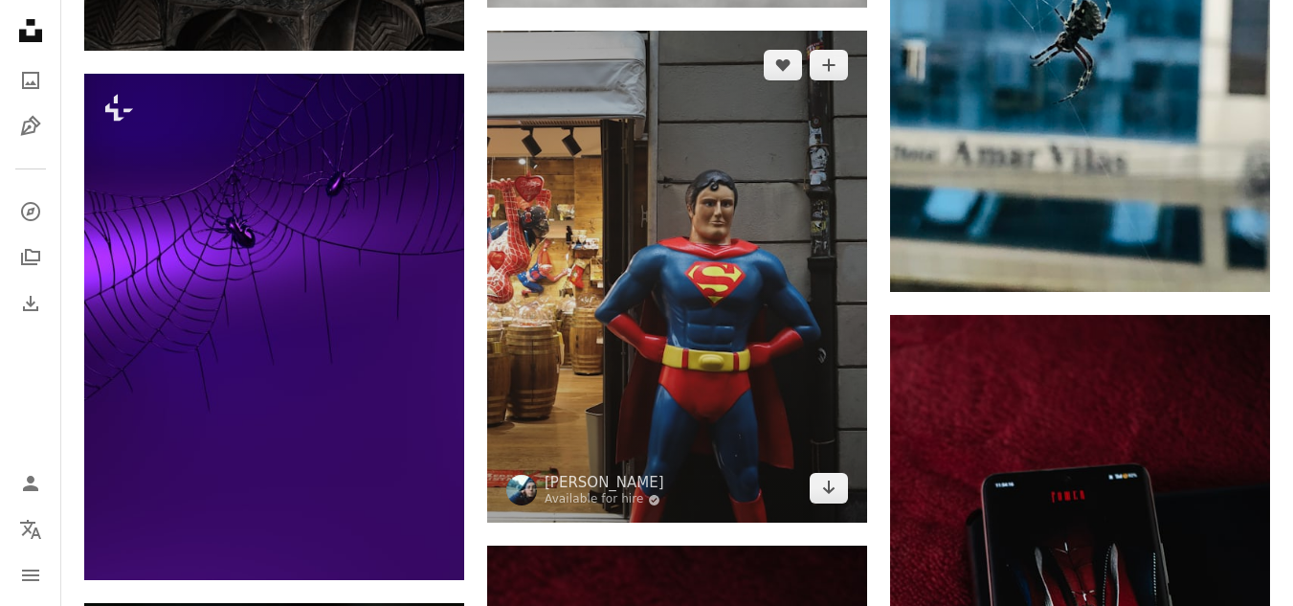
click at [727, 196] on img at bounding box center [677, 277] width 380 height 492
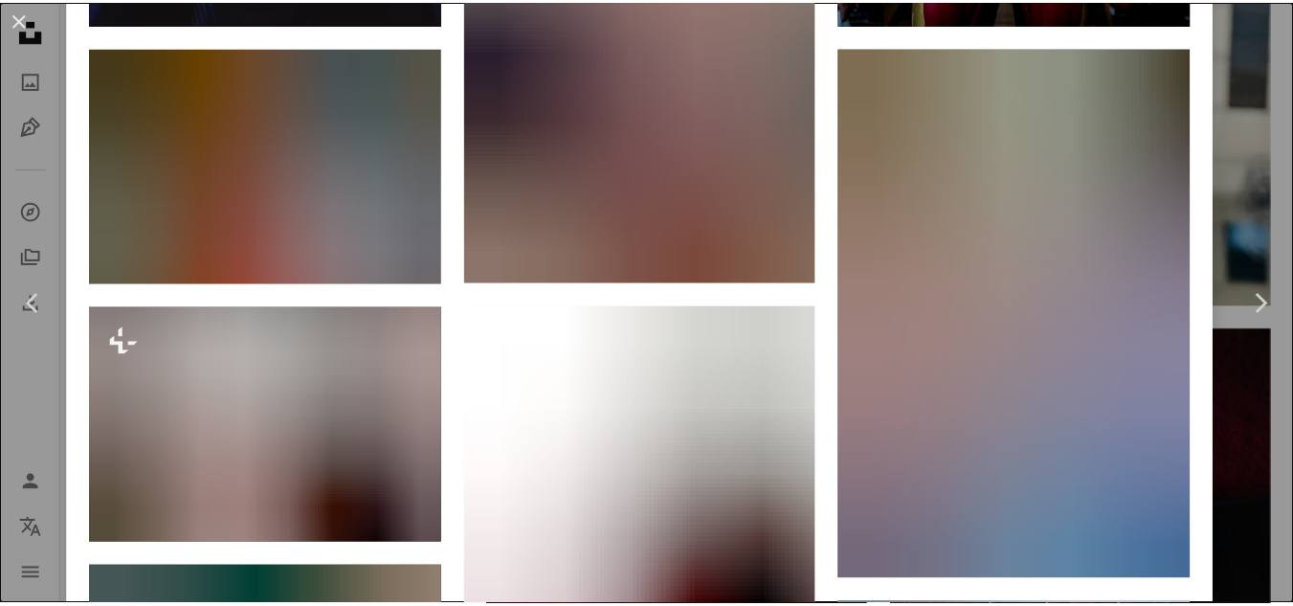
scroll to position [1953, 0]
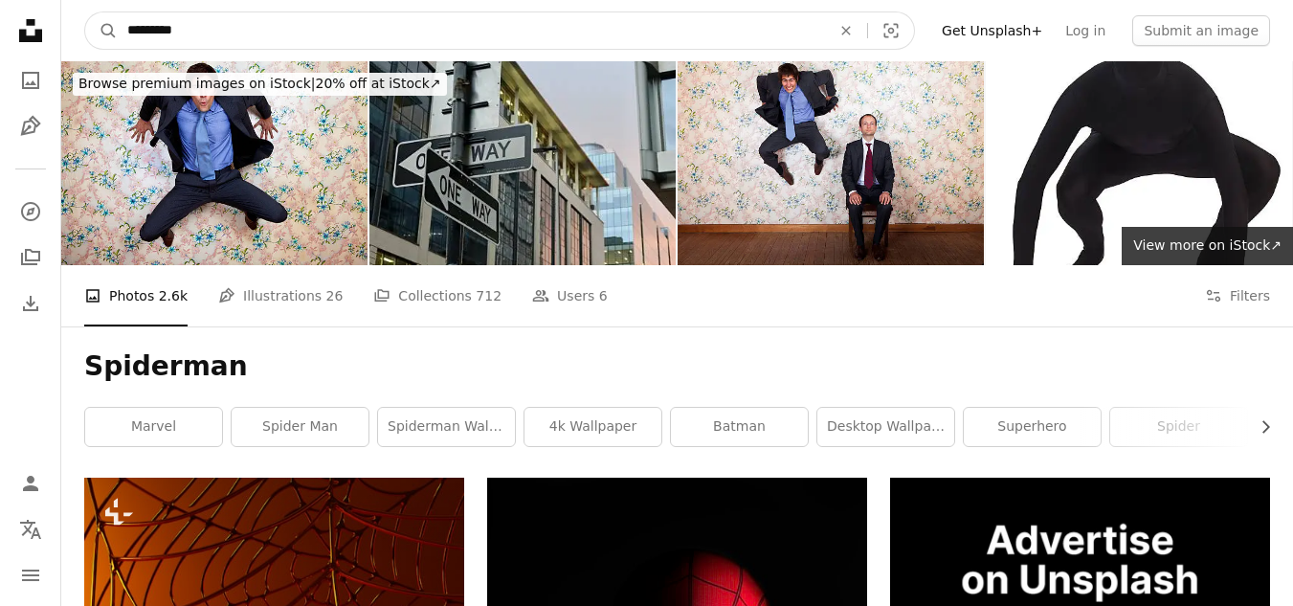
click at [271, 30] on input "*********" at bounding box center [472, 30] width 708 height 36
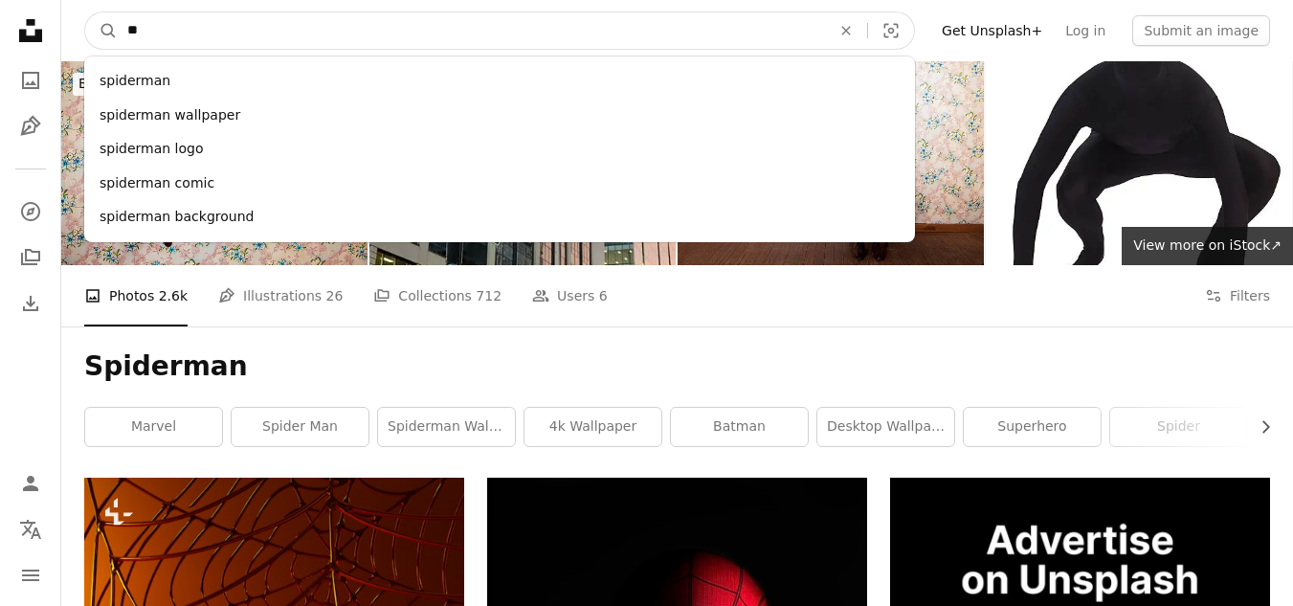
type input "*"
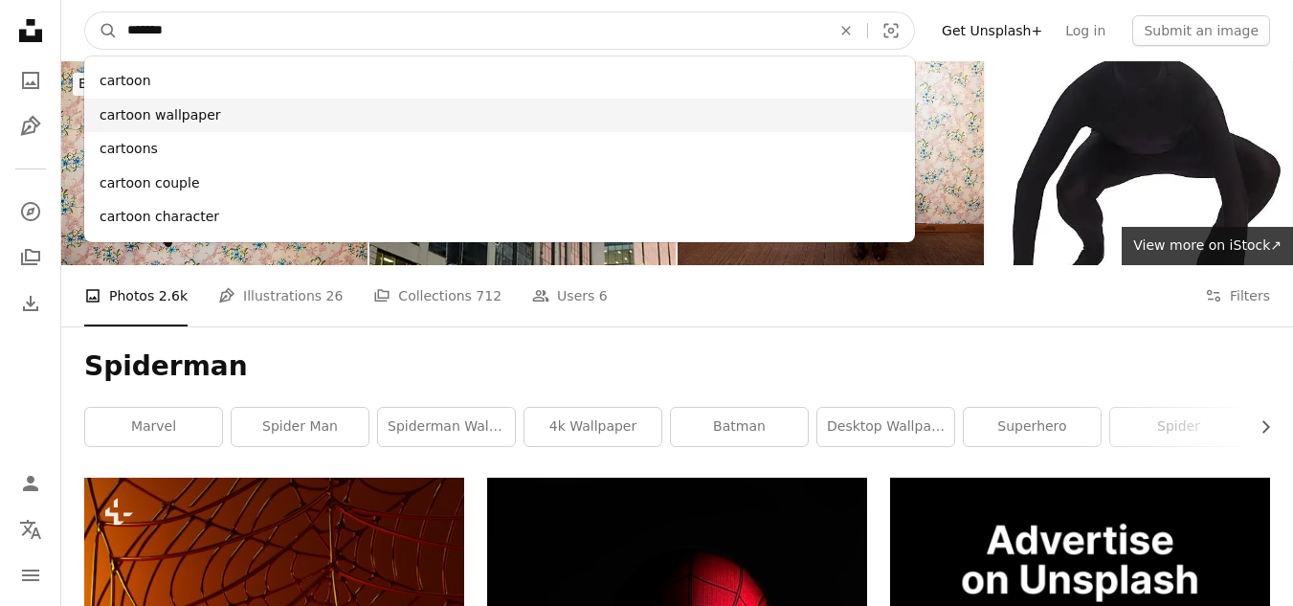
type input "*******"
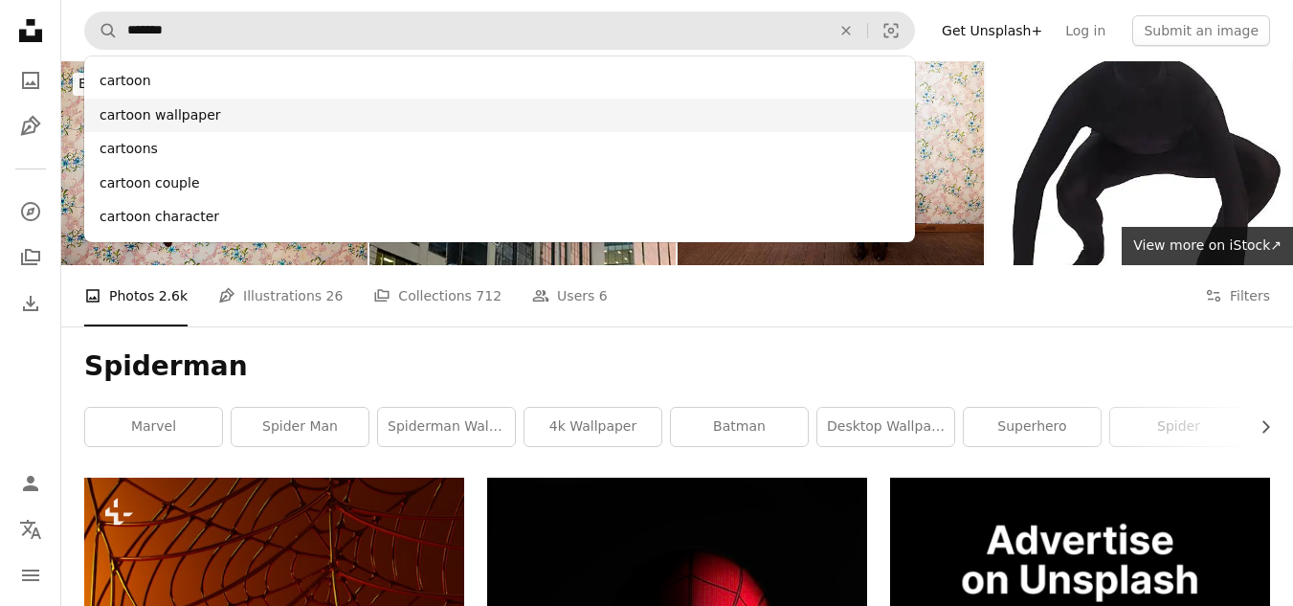
click at [197, 121] on div "cartoon wallpaper" at bounding box center [499, 116] width 831 height 34
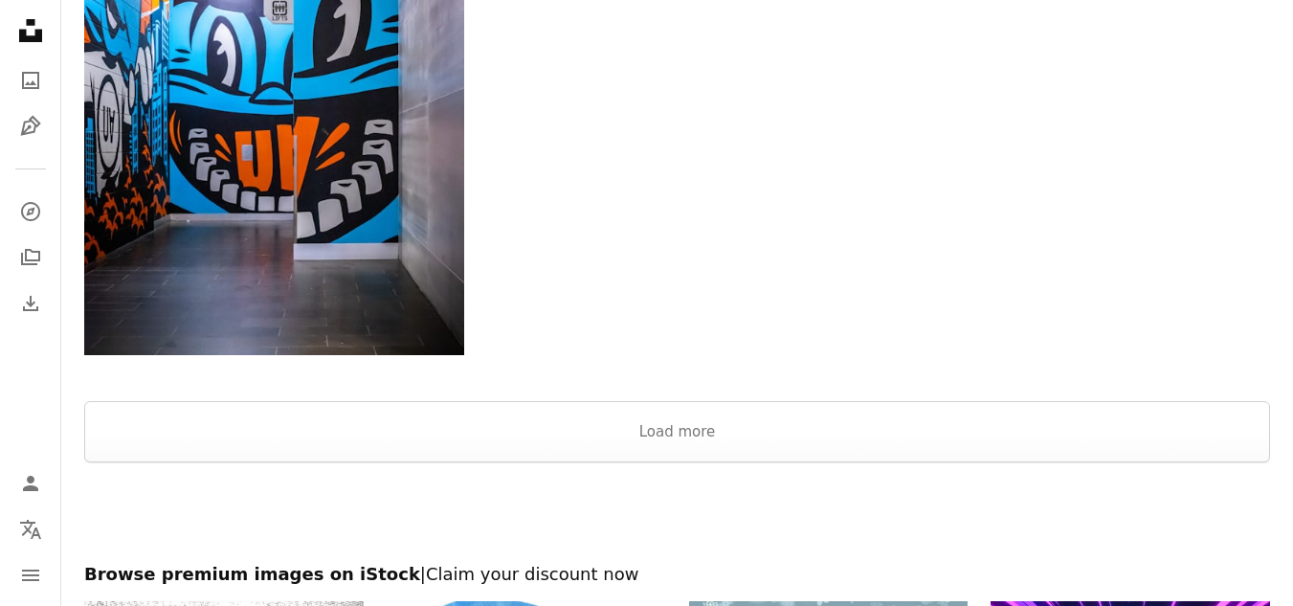
scroll to position [3050, 0]
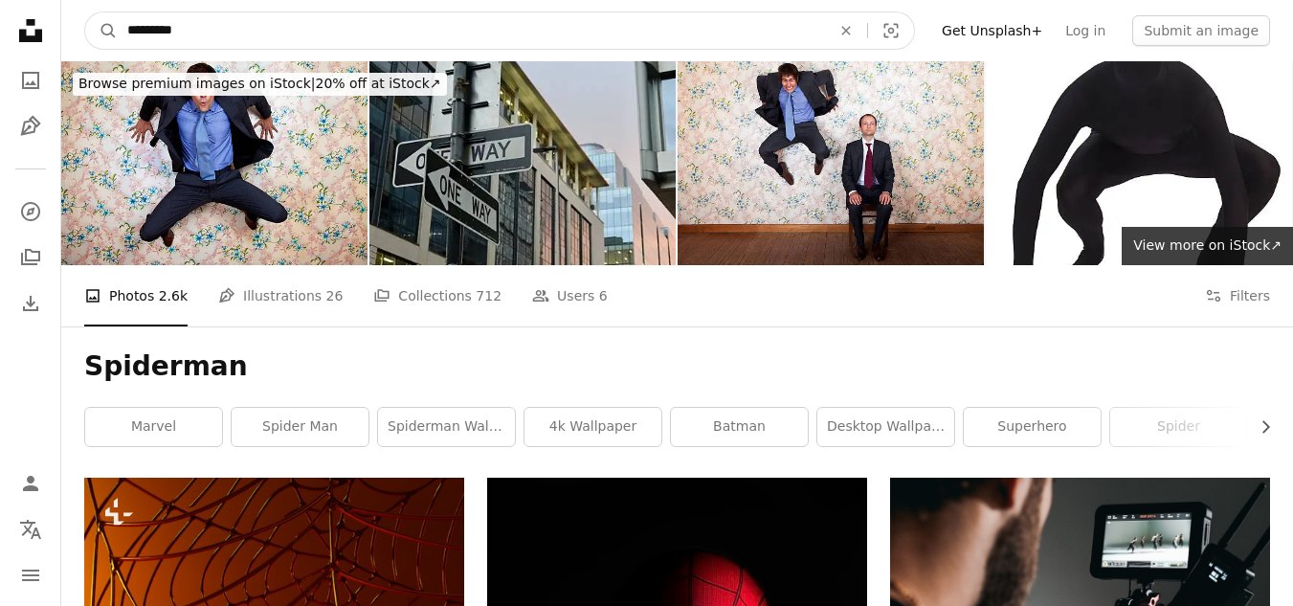
click at [329, 29] on input "*********" at bounding box center [472, 30] width 708 height 36
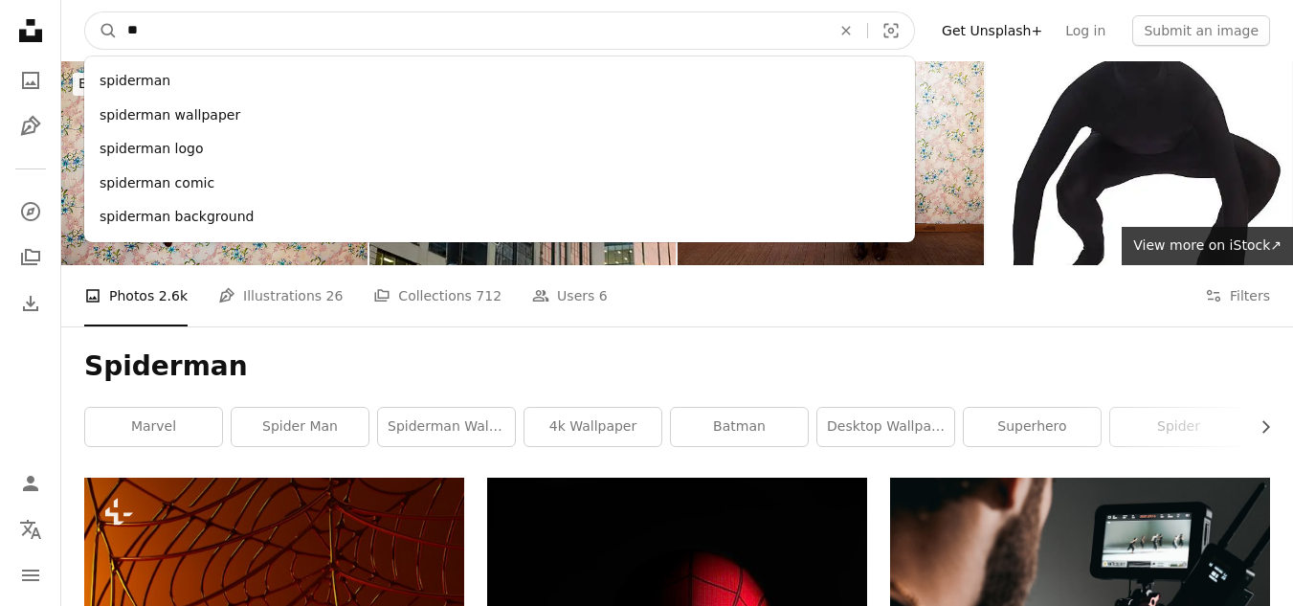
type input "*"
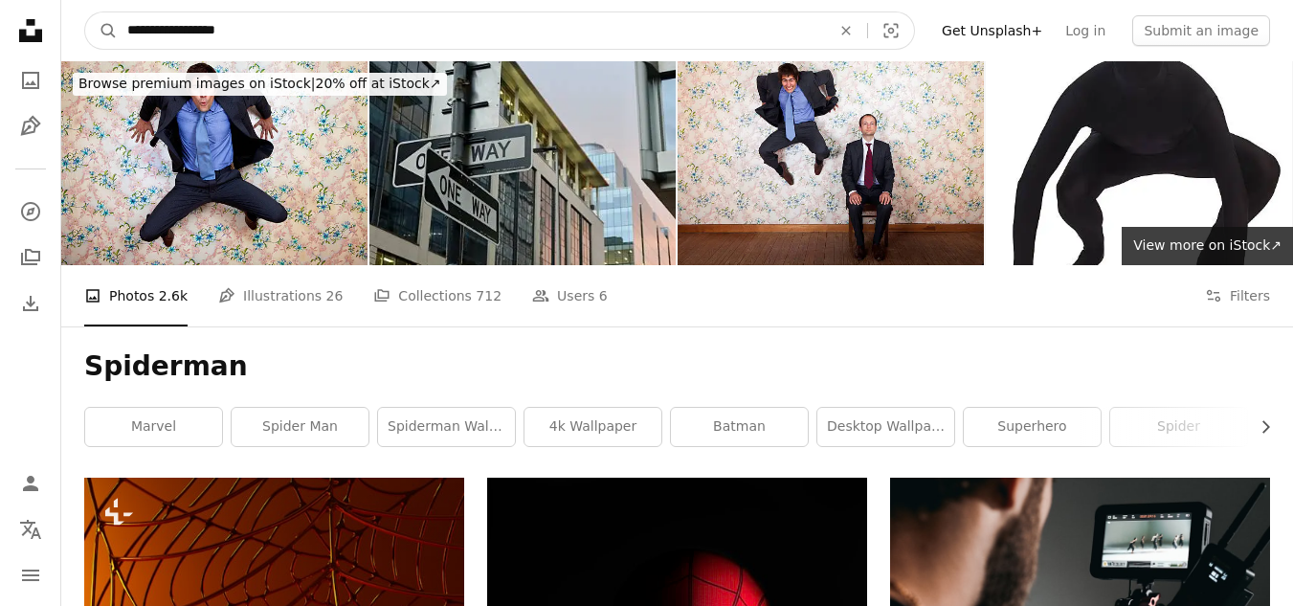
type input "**********"
click button "A magnifying glass" at bounding box center [101, 30] width 33 height 36
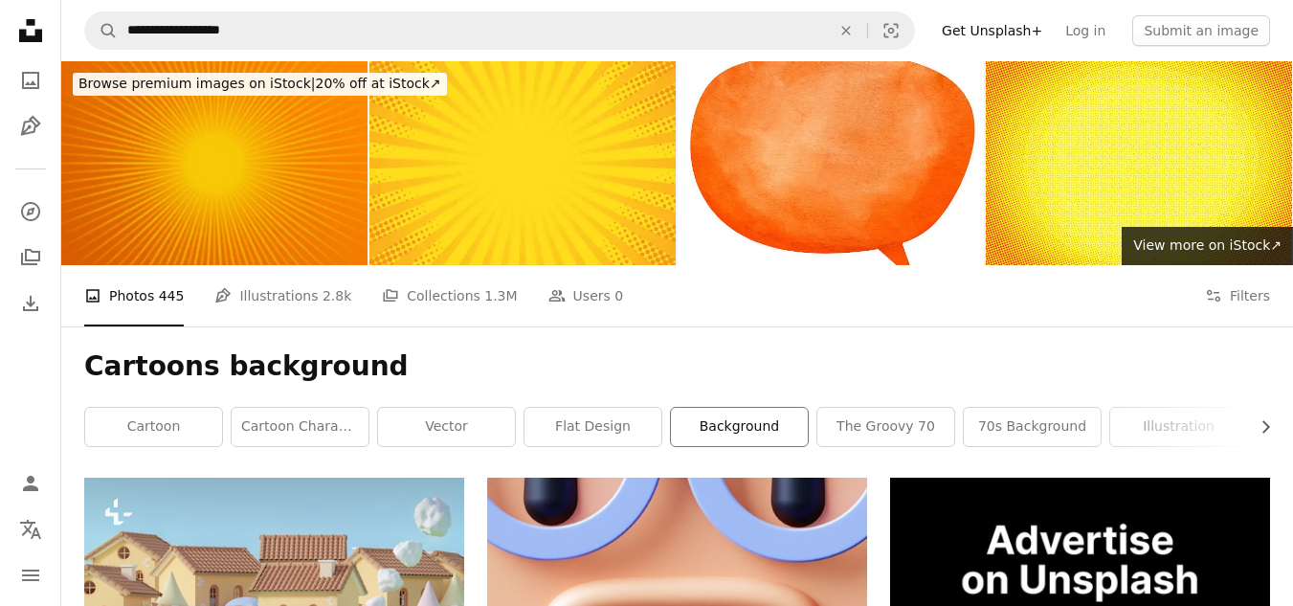
click at [689, 420] on link "background" at bounding box center [739, 427] width 137 height 38
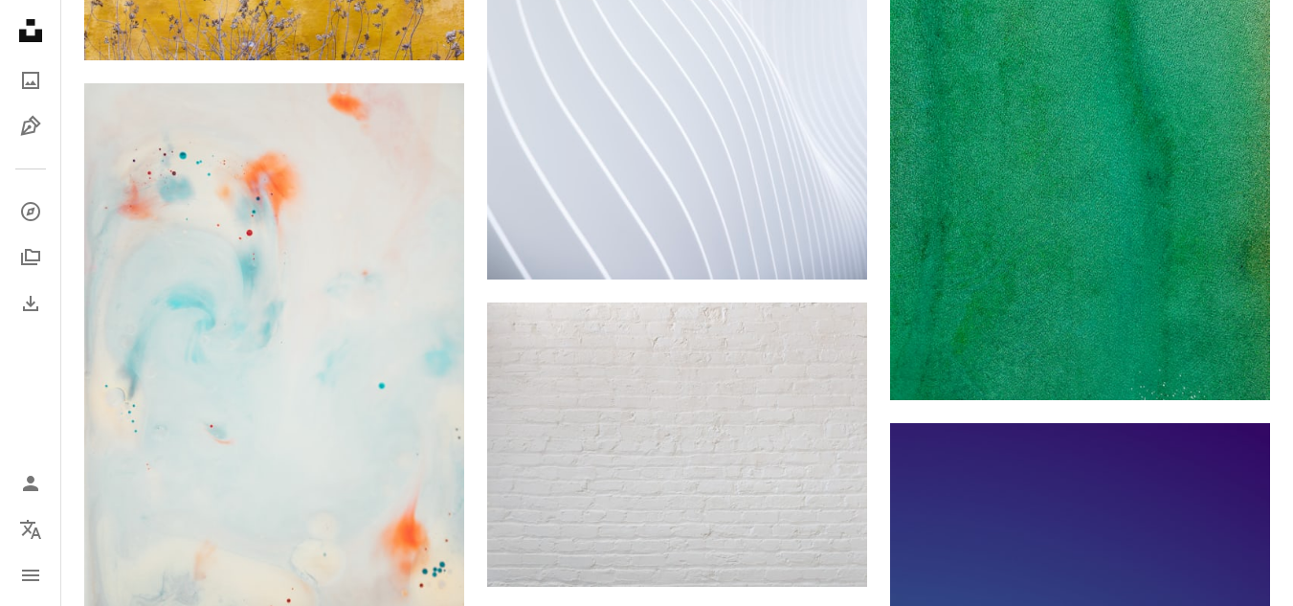
scroll to position [2182, 0]
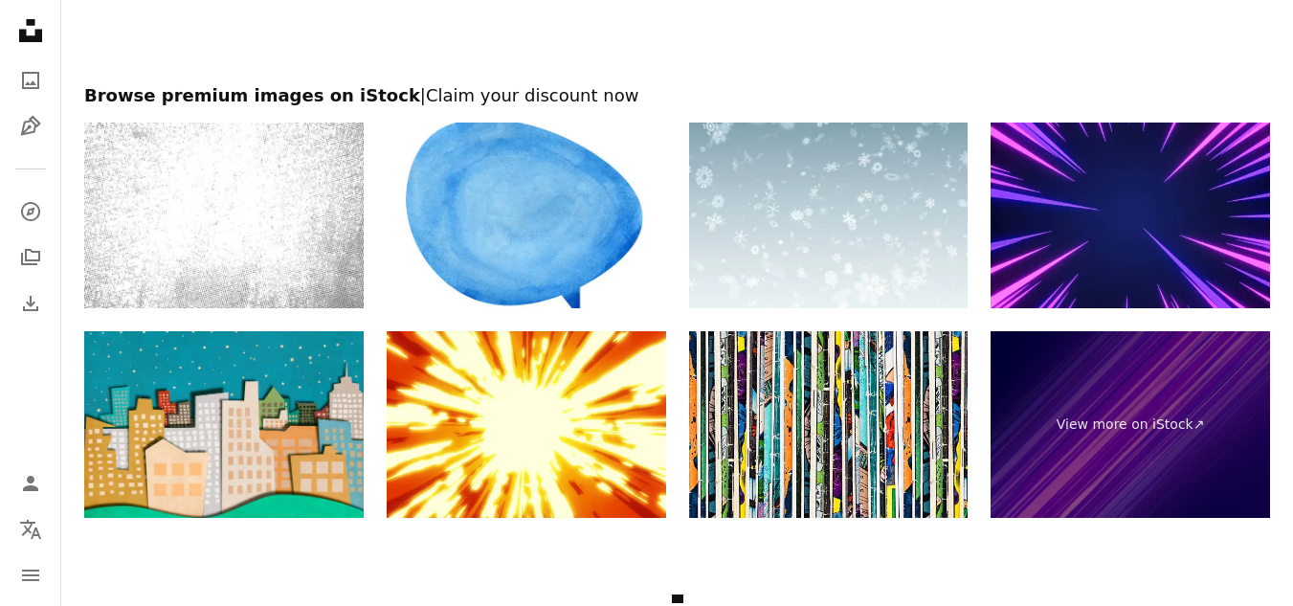
scroll to position [3635, 0]
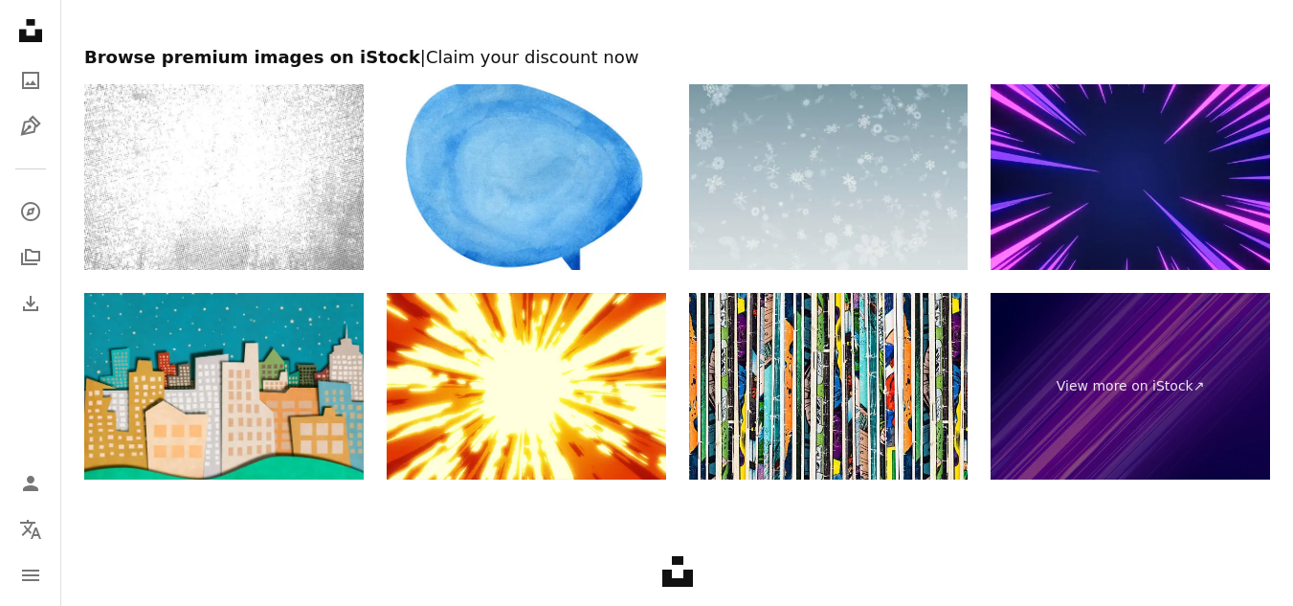
click at [820, 218] on img at bounding box center [829, 177] width 280 height 187
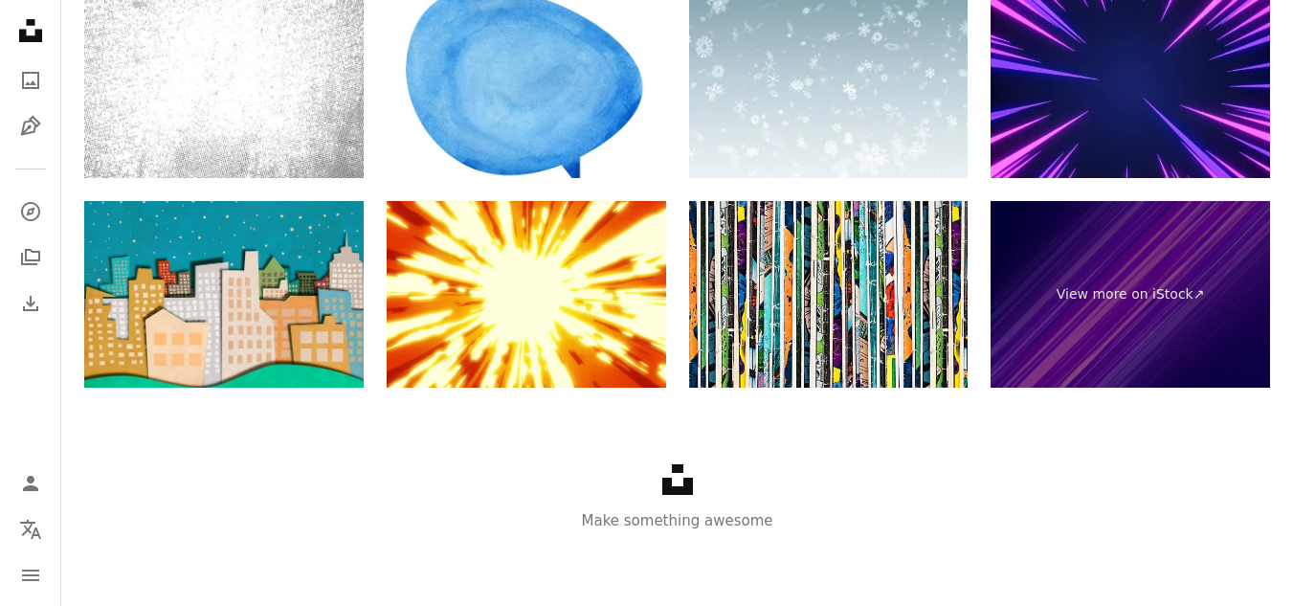
scroll to position [3729, 0]
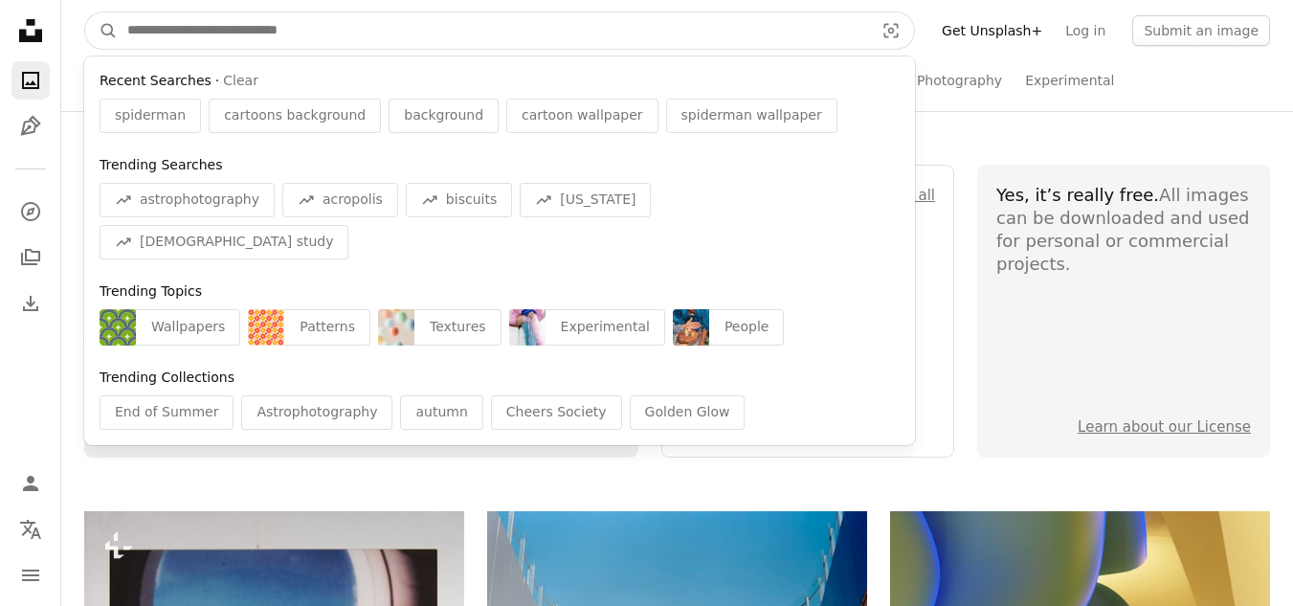
click at [448, 30] on input "Find visuals sitewide" at bounding box center [493, 30] width 751 height 36
click at [423, 40] on input "Find visuals sitewide" at bounding box center [493, 30] width 751 height 36
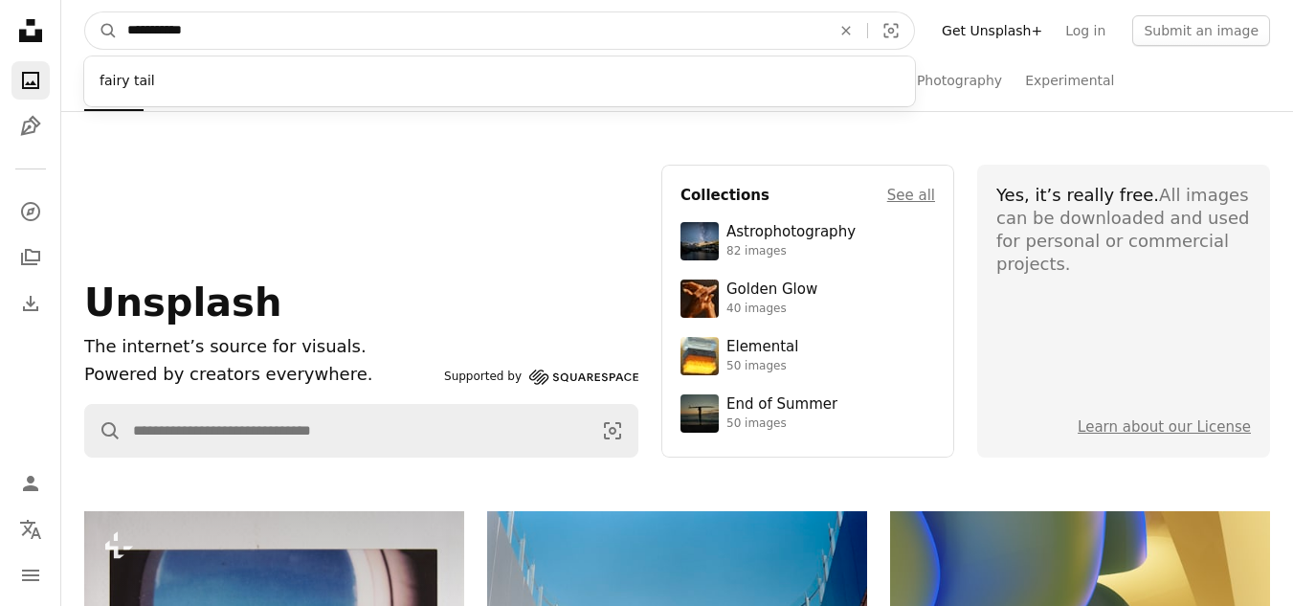
click at [123, 33] on input "**********" at bounding box center [472, 30] width 708 height 36
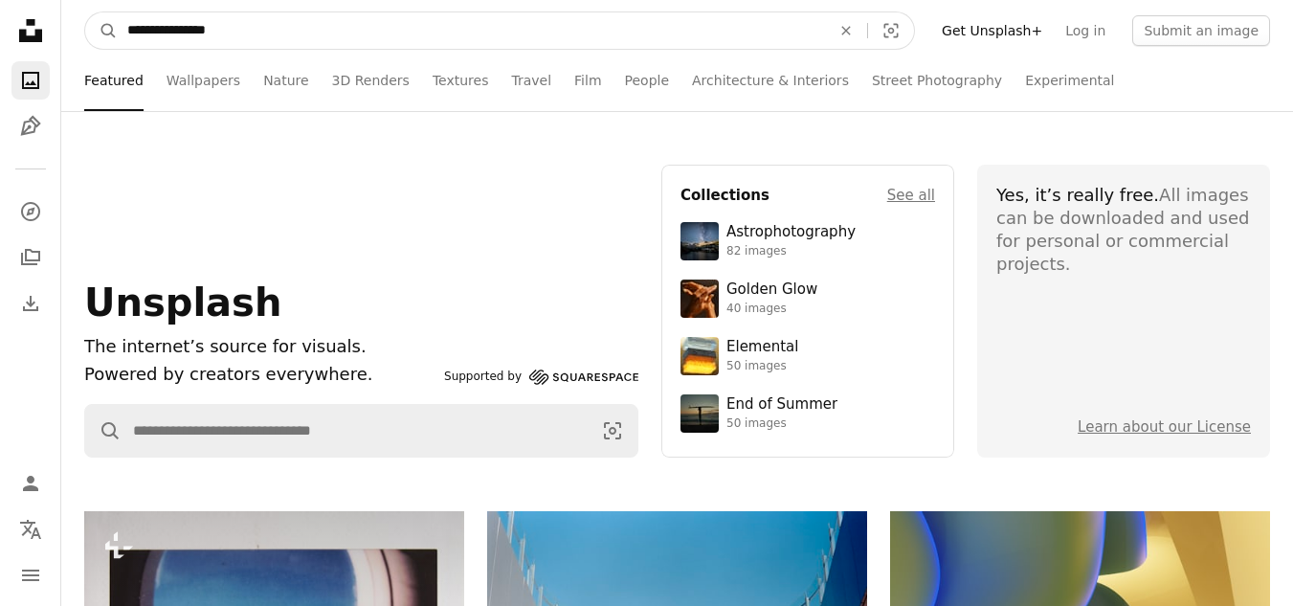
click at [221, 31] on input "**********" at bounding box center [472, 30] width 708 height 36
type input "**********"
click button "A magnifying glass" at bounding box center [101, 30] width 33 height 36
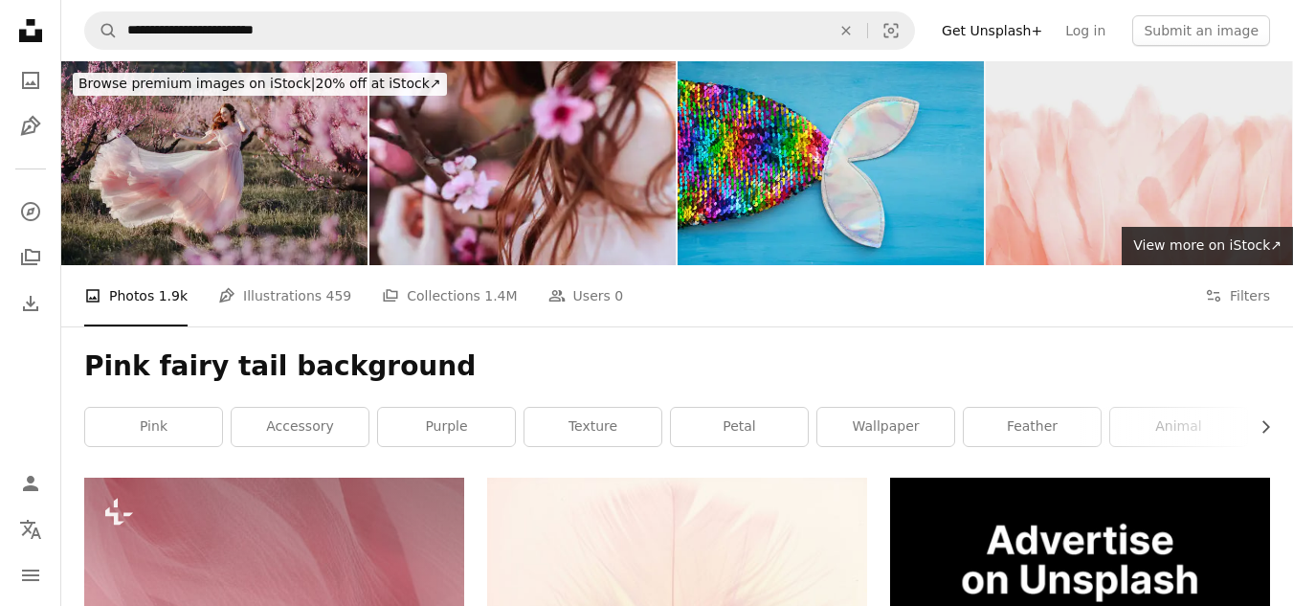
click at [1092, 140] on img at bounding box center [1139, 163] width 306 height 204
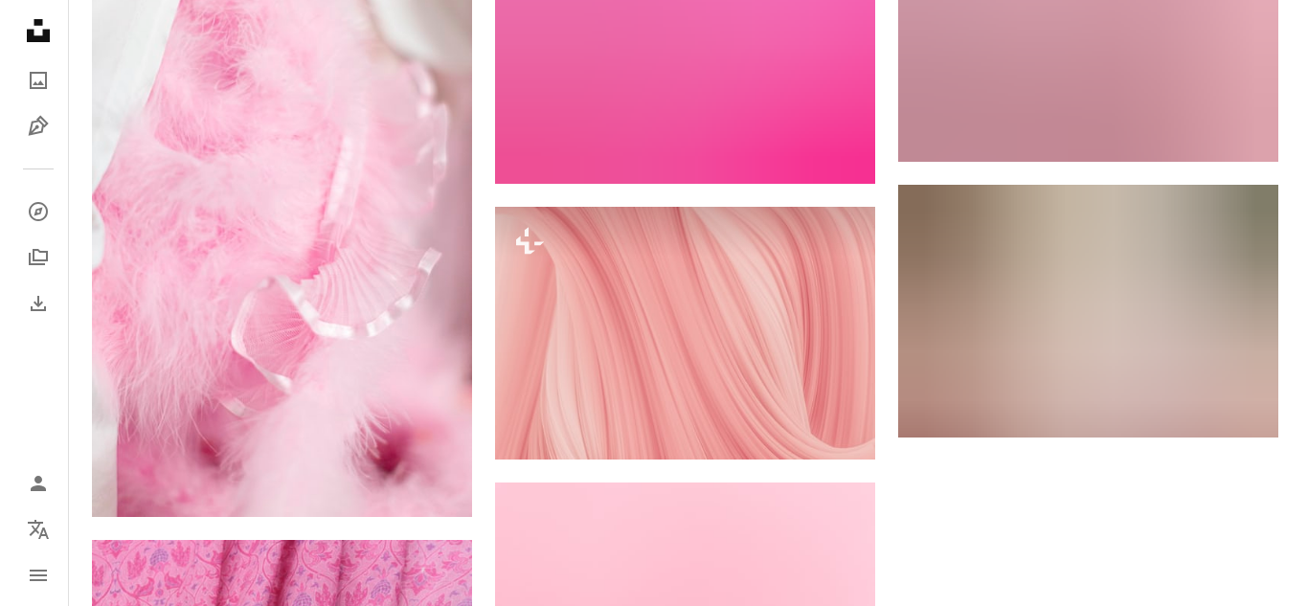
scroll to position [2781, 0]
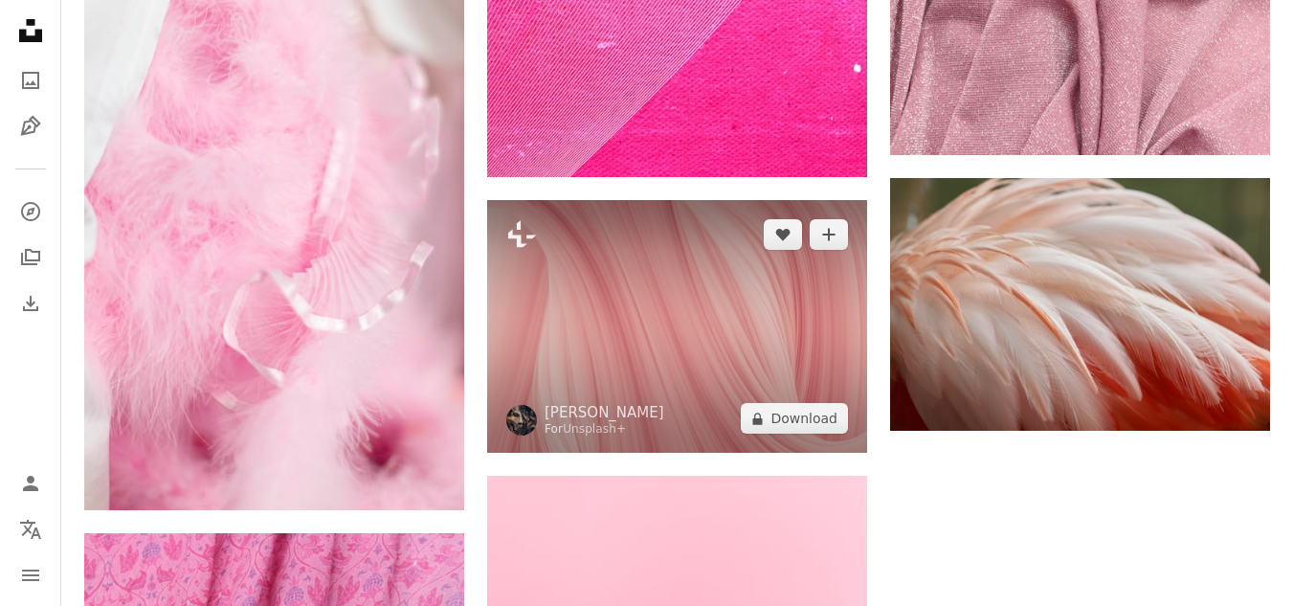
click at [713, 343] on img at bounding box center [677, 326] width 380 height 253
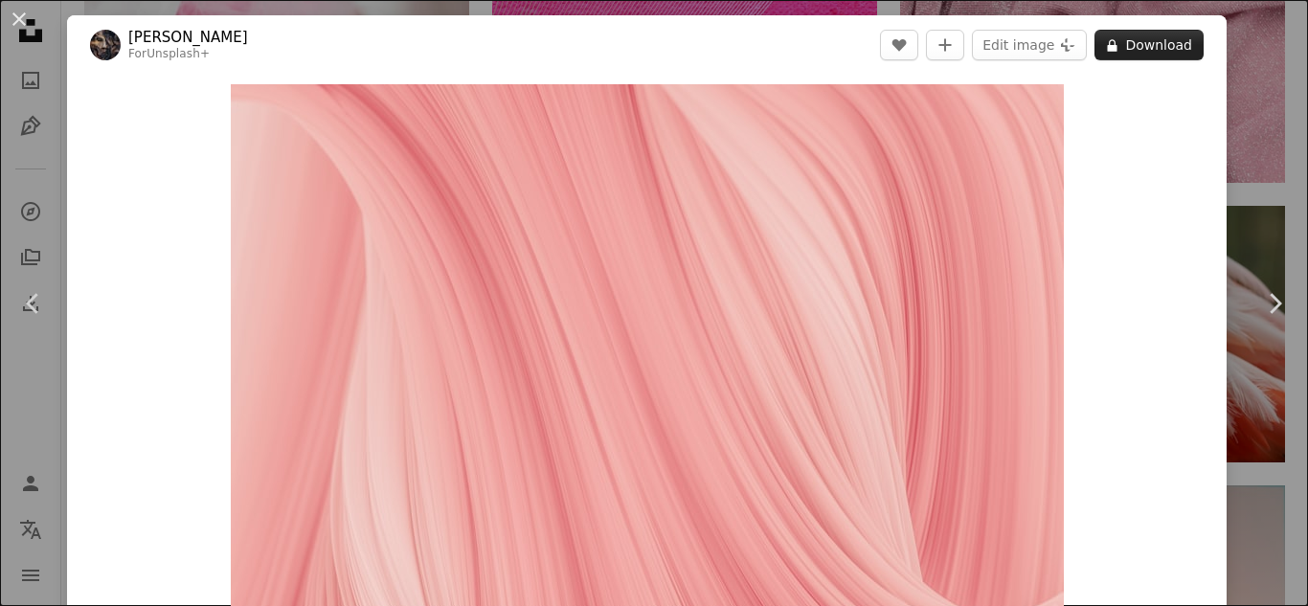
click at [1147, 46] on button "A lock Download" at bounding box center [1148, 45] width 109 height 31
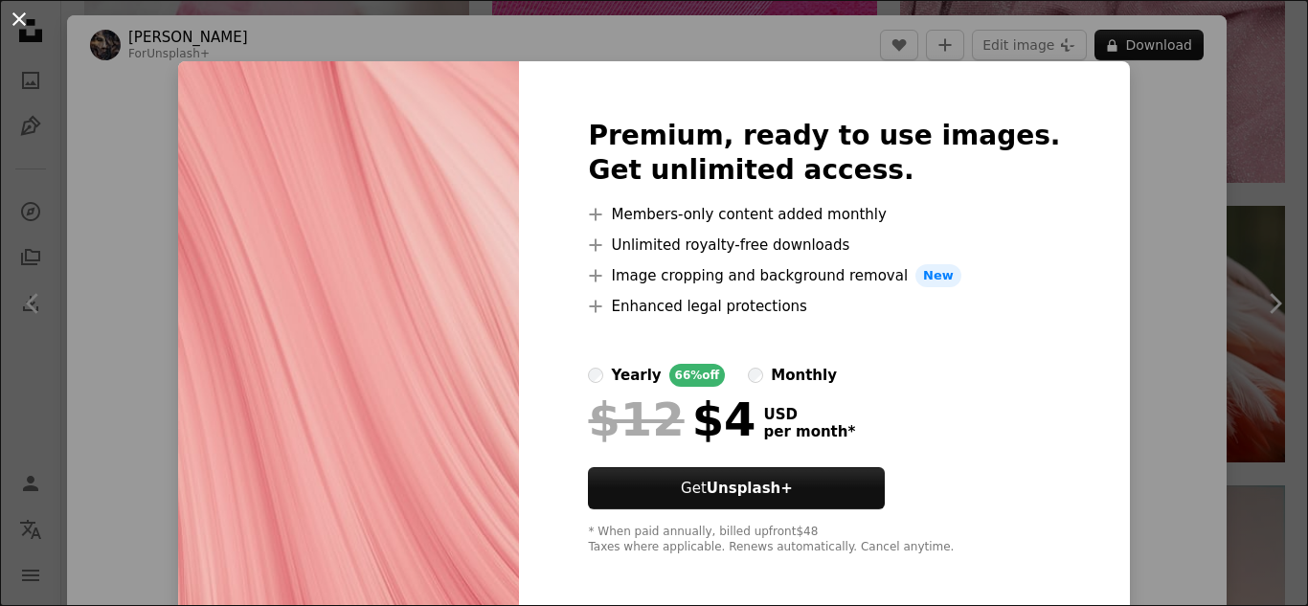
click at [8, 13] on button "An X shape" at bounding box center [19, 19] width 23 height 23
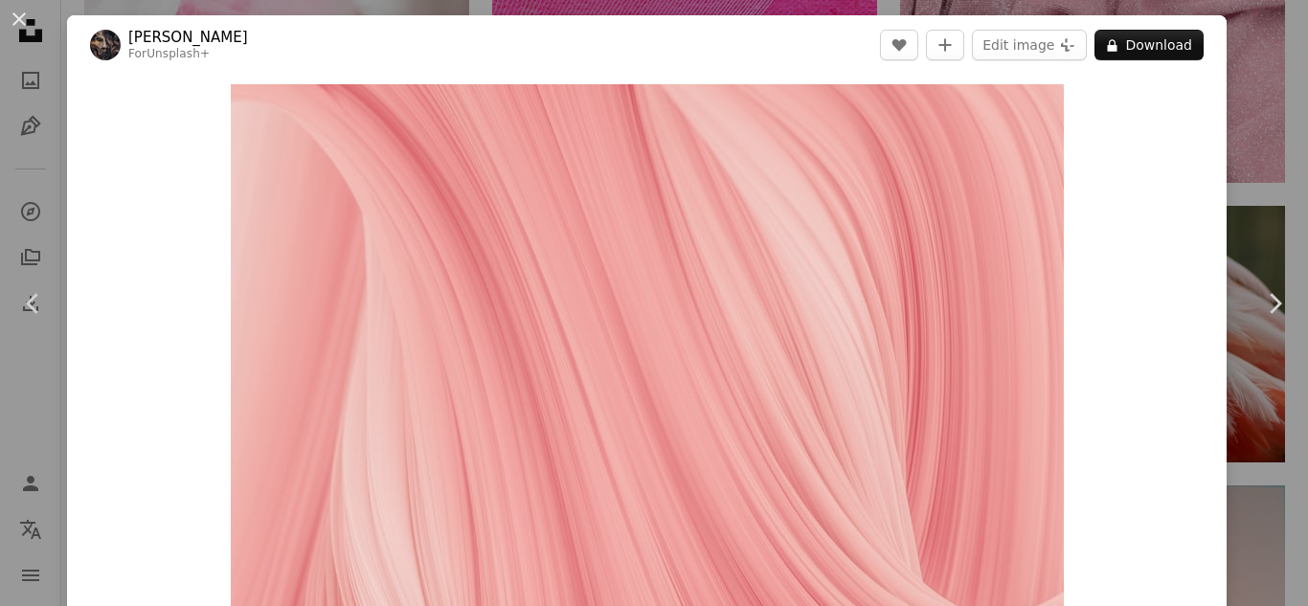
click at [8, 13] on button "An X shape" at bounding box center [19, 19] width 23 height 23
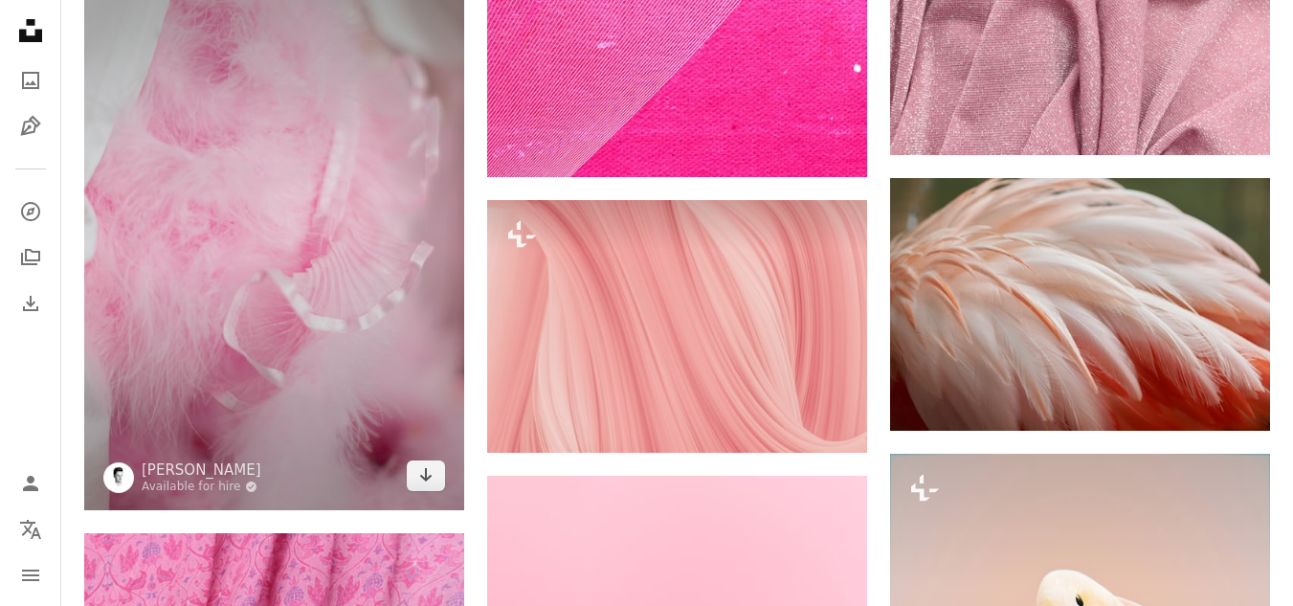
click at [415, 221] on img at bounding box center [274, 225] width 380 height 571
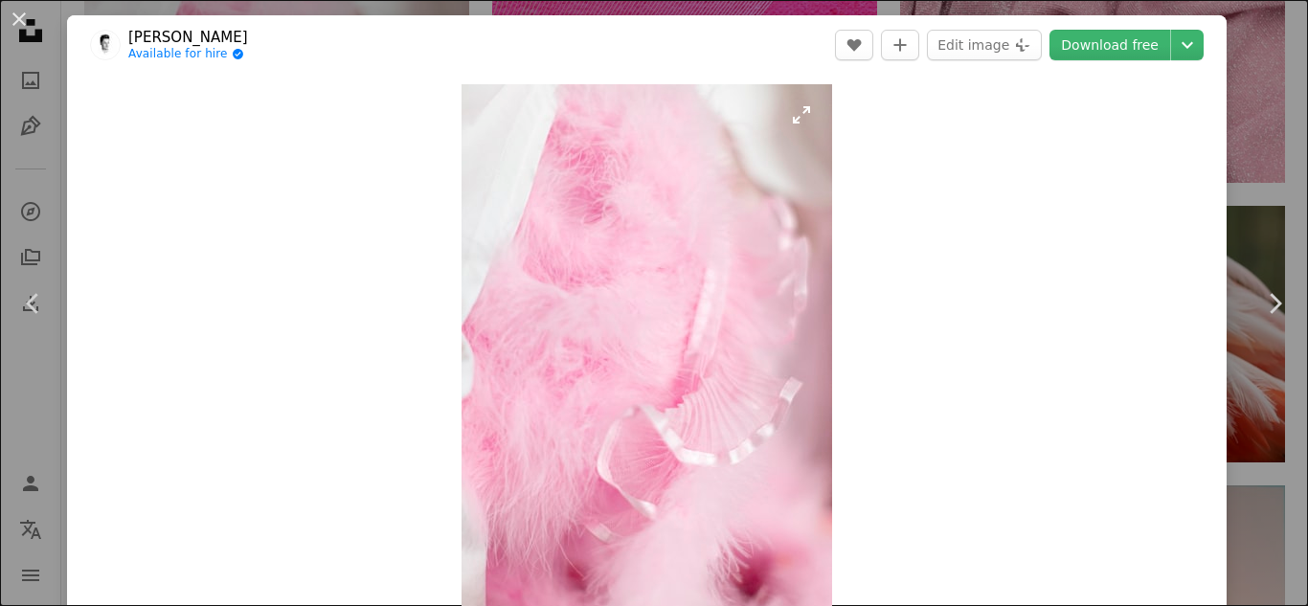
click at [658, 230] on img "Zoom in on this image" at bounding box center [646, 361] width 371 height 555
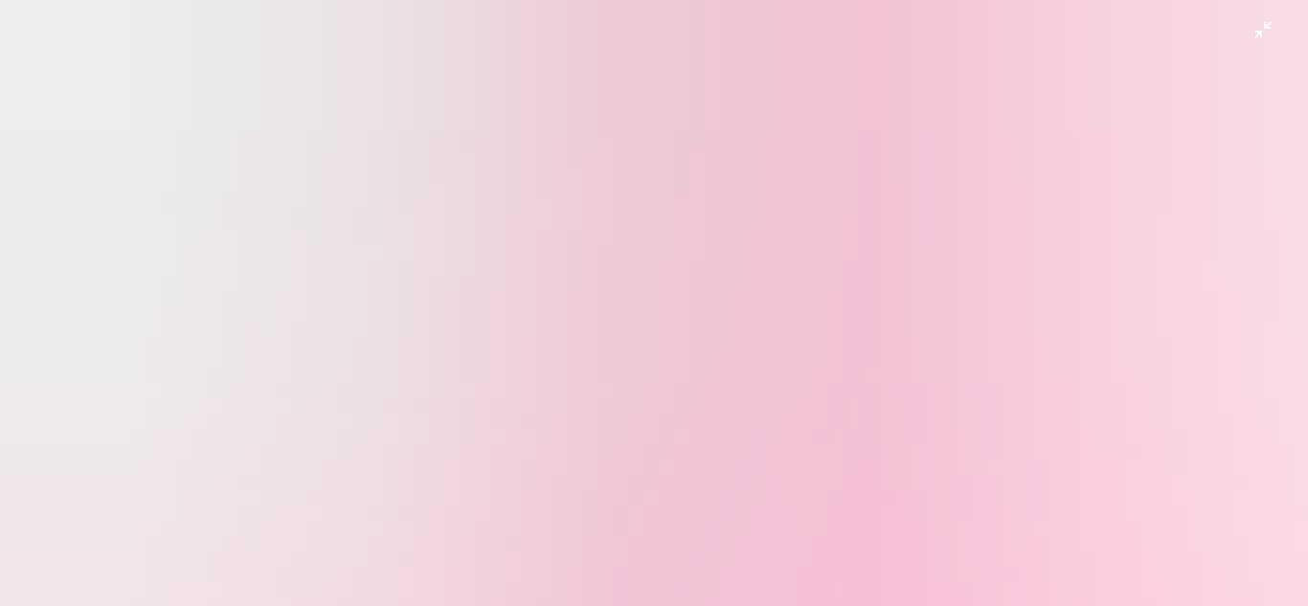
scroll to position [657, 0]
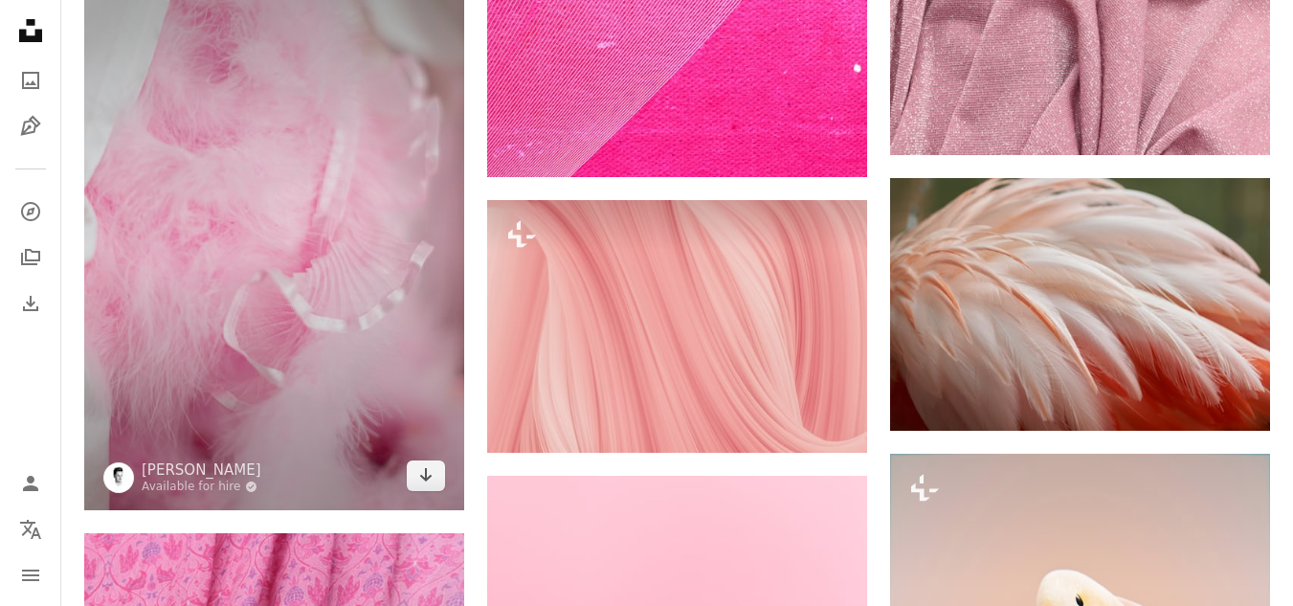
click at [198, 207] on img at bounding box center [274, 225] width 380 height 571
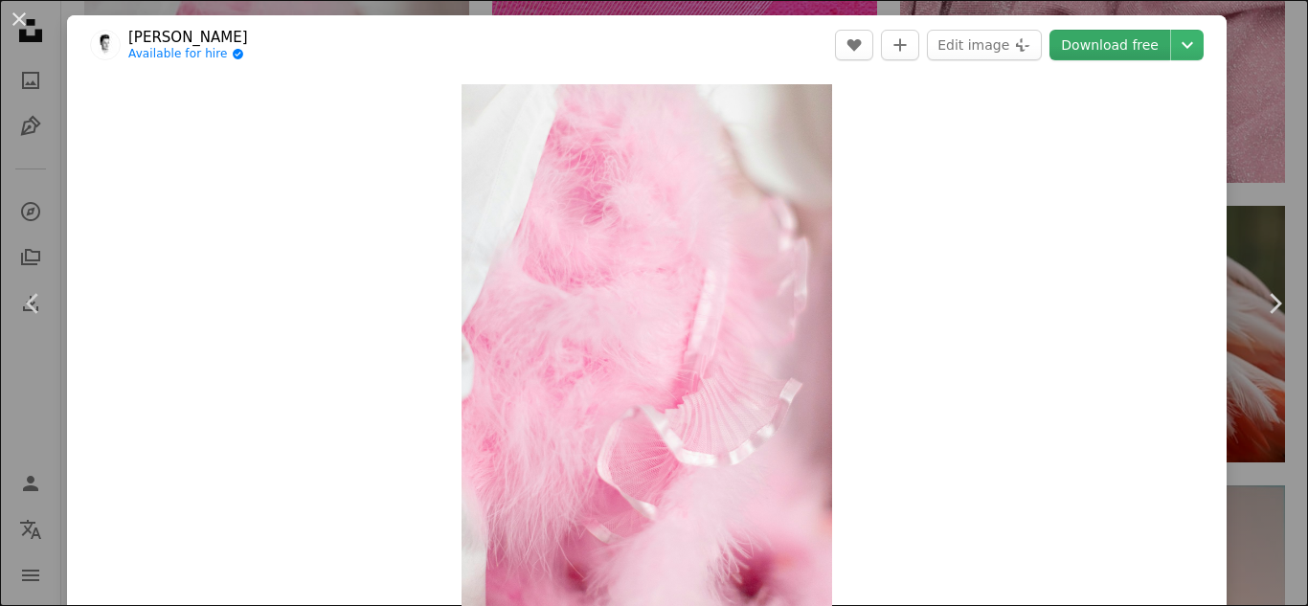
click at [1137, 35] on link "Download free" at bounding box center [1109, 45] width 121 height 31
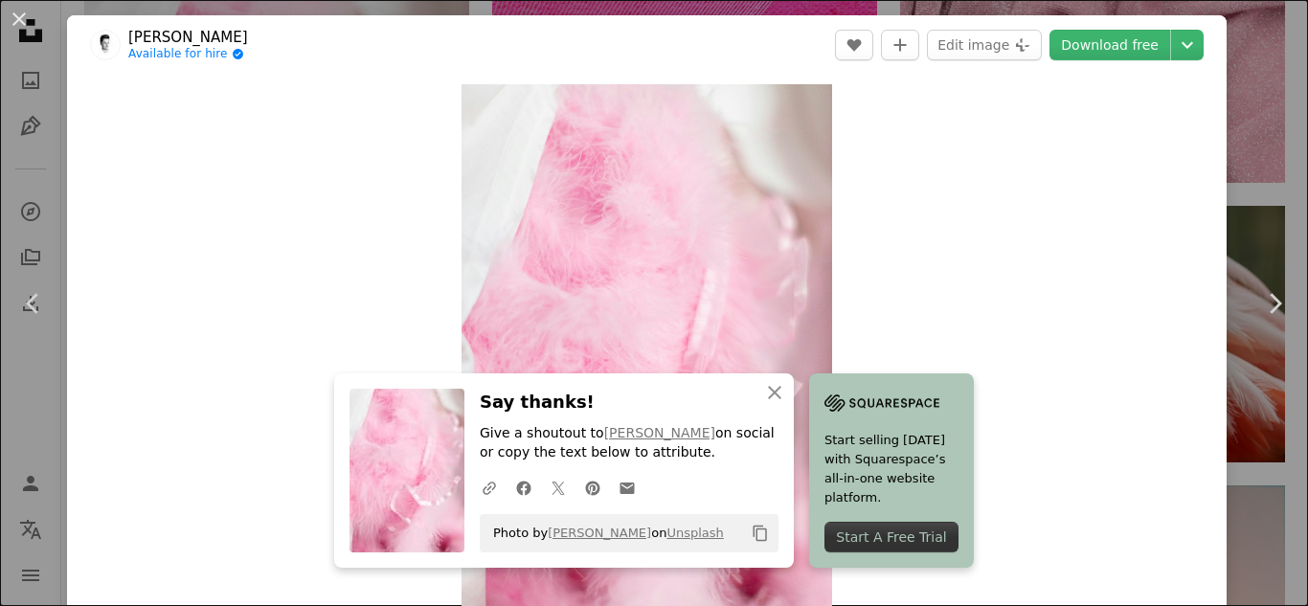
click at [1001, 486] on div "Zoom in" at bounding box center [646, 362] width 1159 height 575
click at [942, 541] on div "Start A Free Trial" at bounding box center [891, 537] width 134 height 31
click at [978, 334] on div "Zoom in" at bounding box center [646, 362] width 1159 height 575
click at [768, 391] on icon "button" at bounding box center [774, 392] width 13 height 13
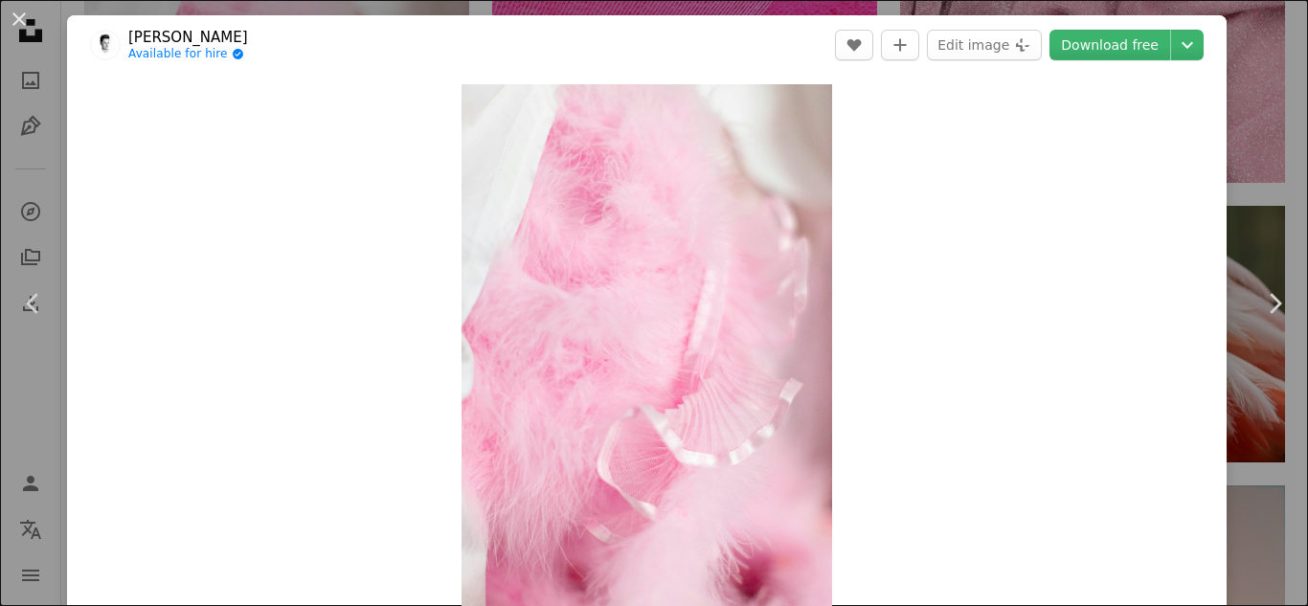
click at [1170, 41] on div at bounding box center [1170, 45] width 1 height 31
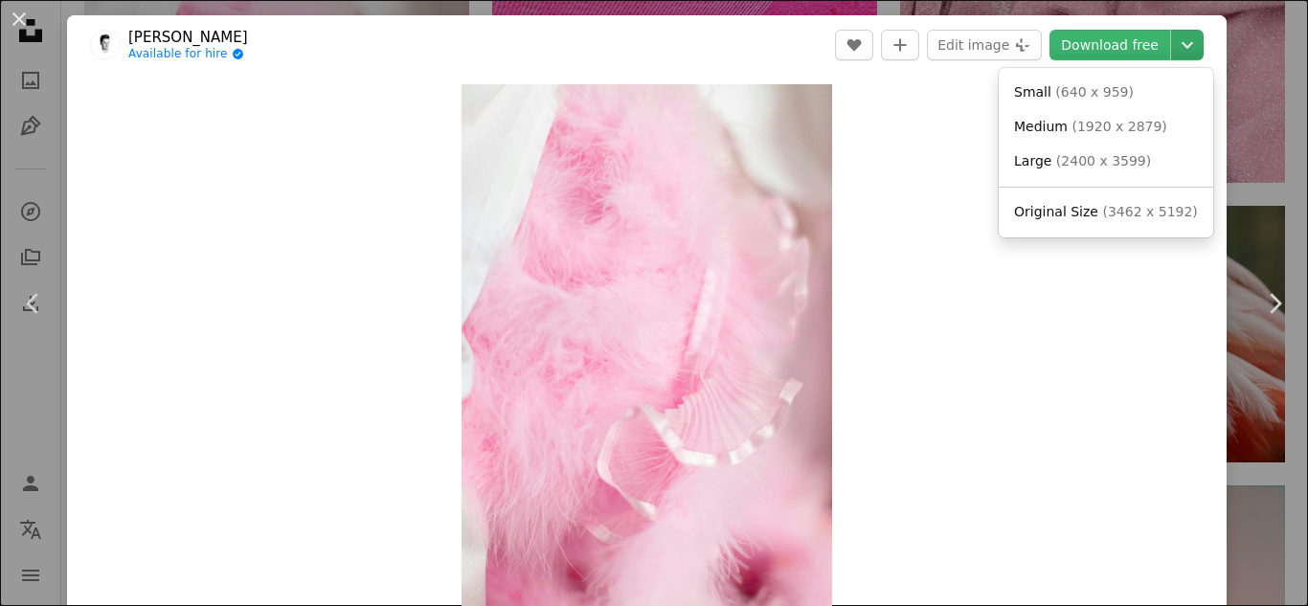
click at [1180, 43] on icon "Chevron down" at bounding box center [1187, 45] width 31 height 23
click at [1111, 133] on span "( 1920 x 2879 )" at bounding box center [1118, 126] width 95 height 15
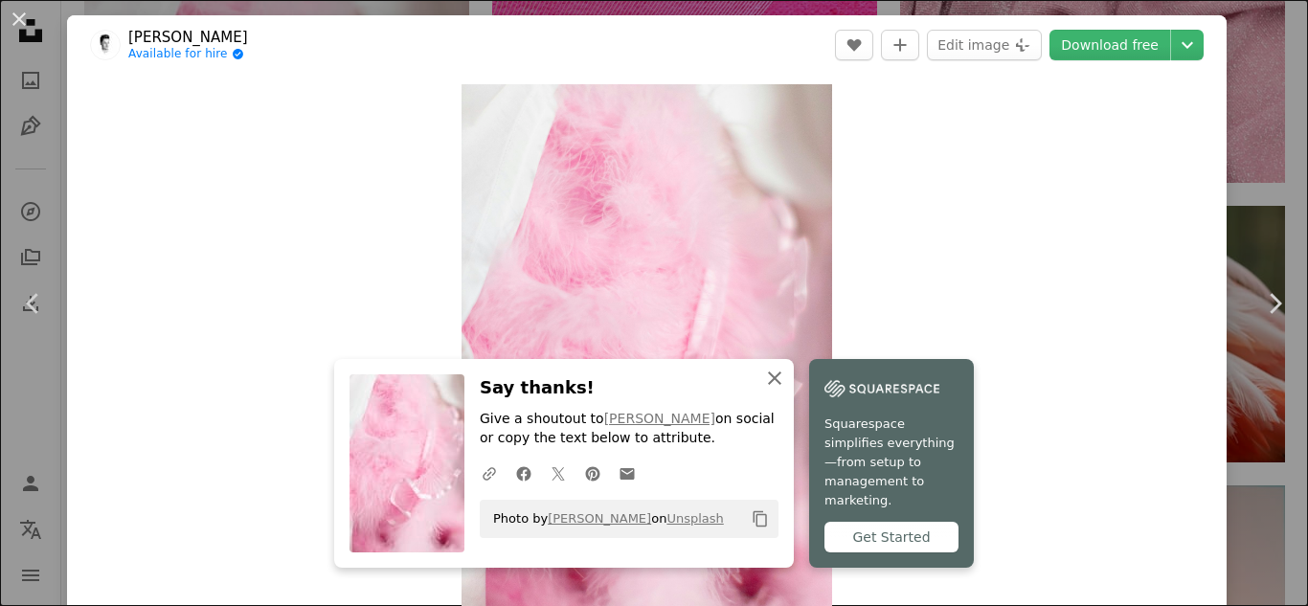
click at [774, 390] on icon "An X shape" at bounding box center [774, 378] width 23 height 23
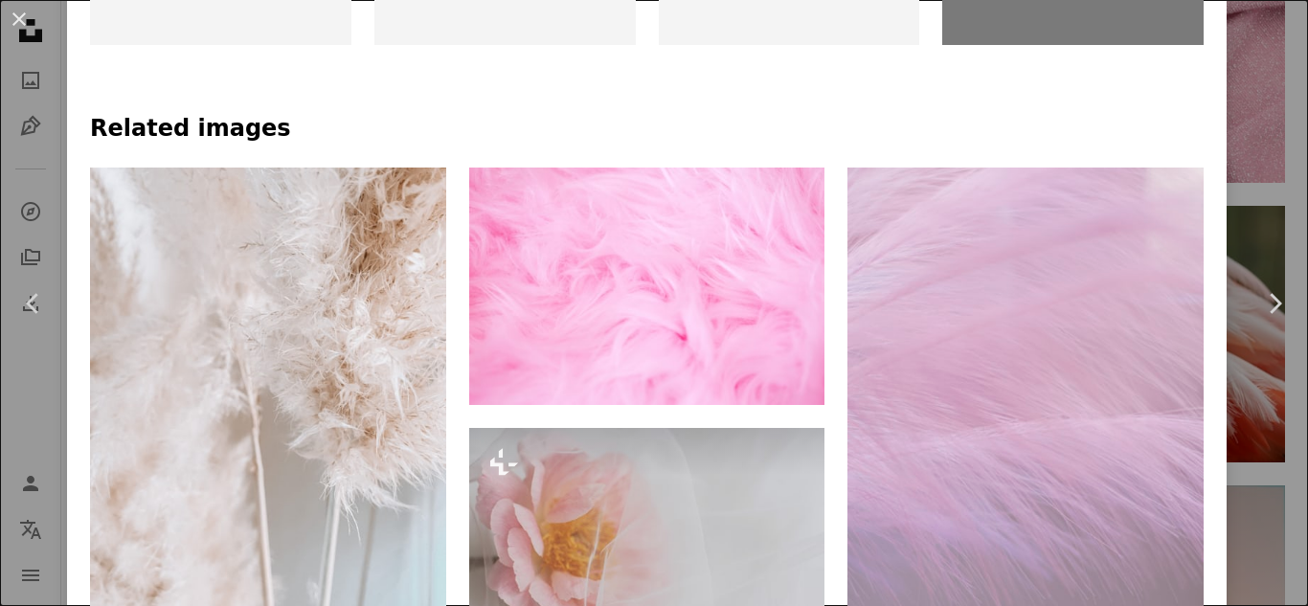
scroll to position [1187, 0]
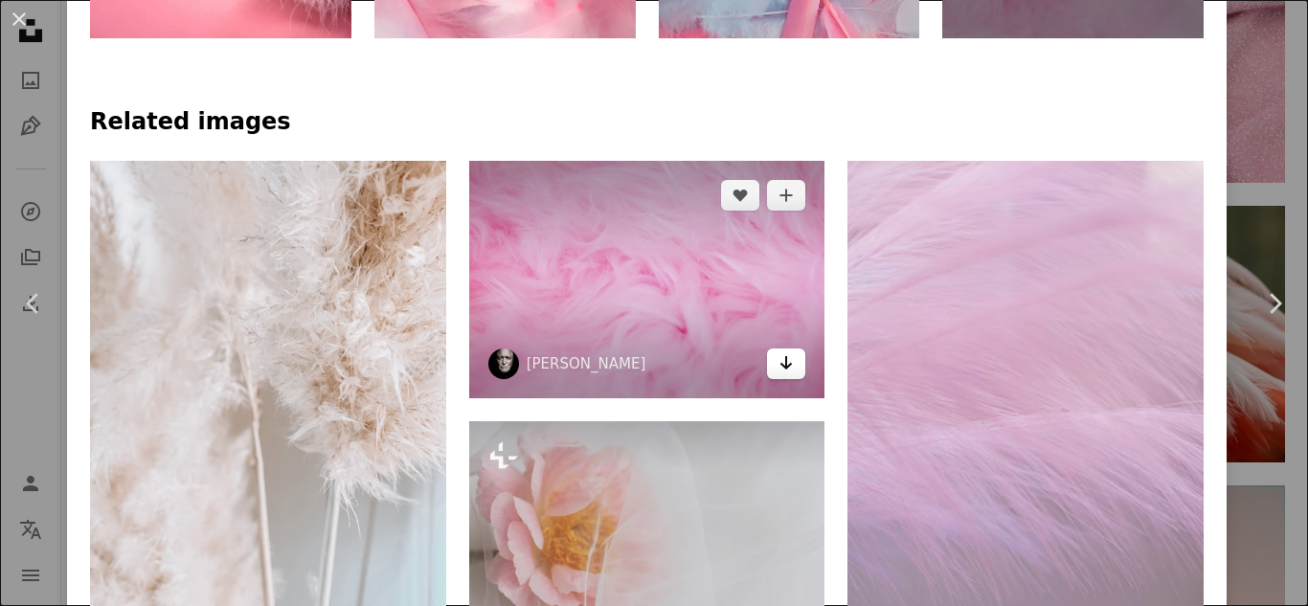
click at [780, 361] on icon "Download" at bounding box center [786, 362] width 12 height 13
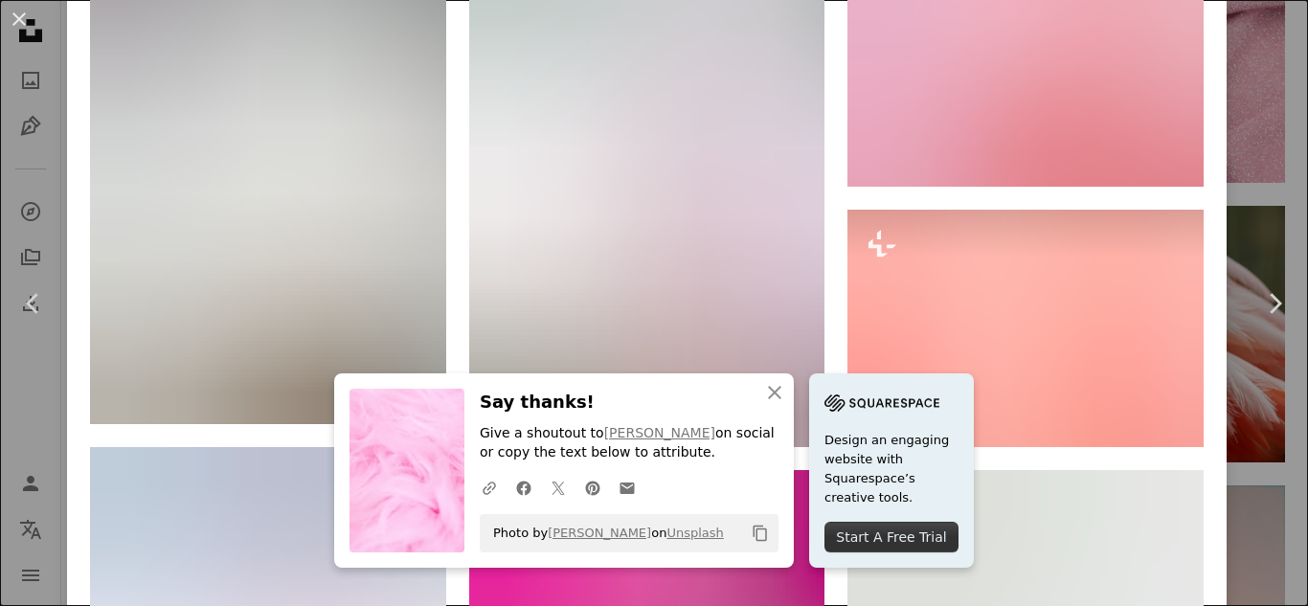
scroll to position [1991, 0]
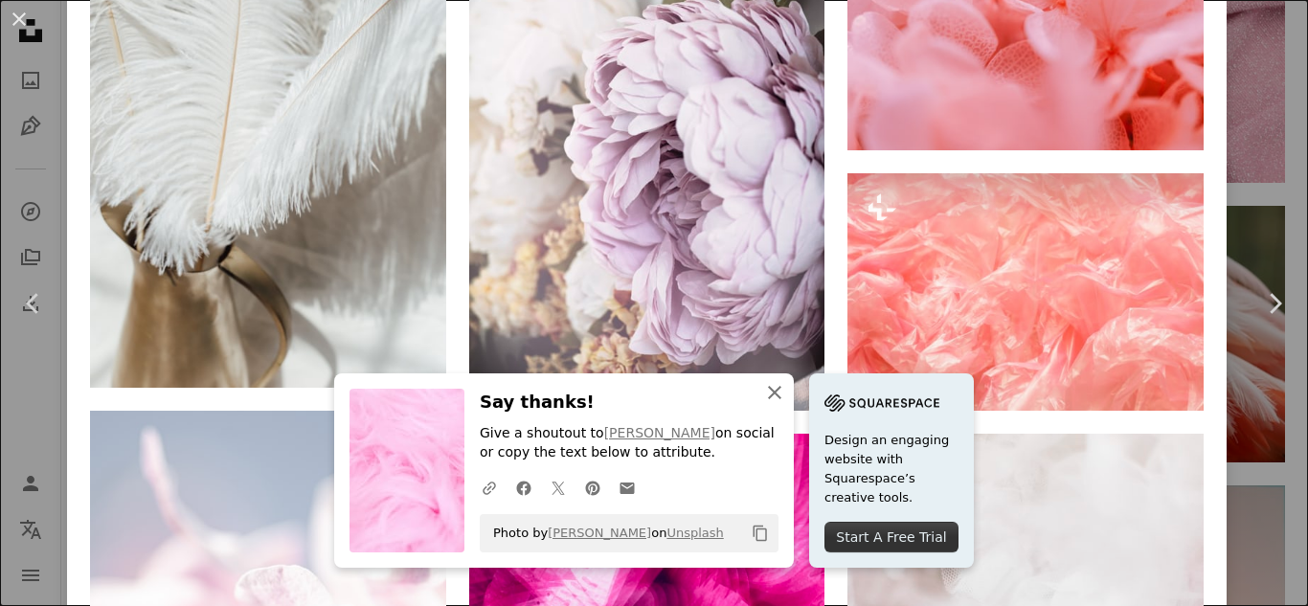
click at [764, 393] on icon "An X shape" at bounding box center [774, 392] width 23 height 23
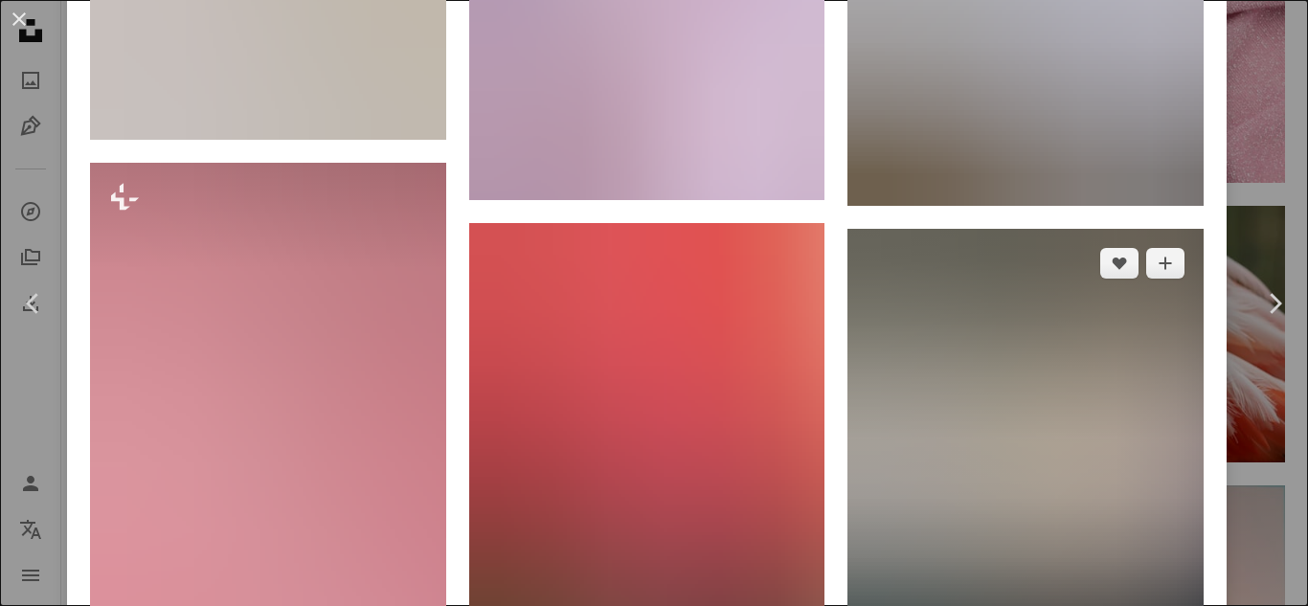
scroll to position [3332, 0]
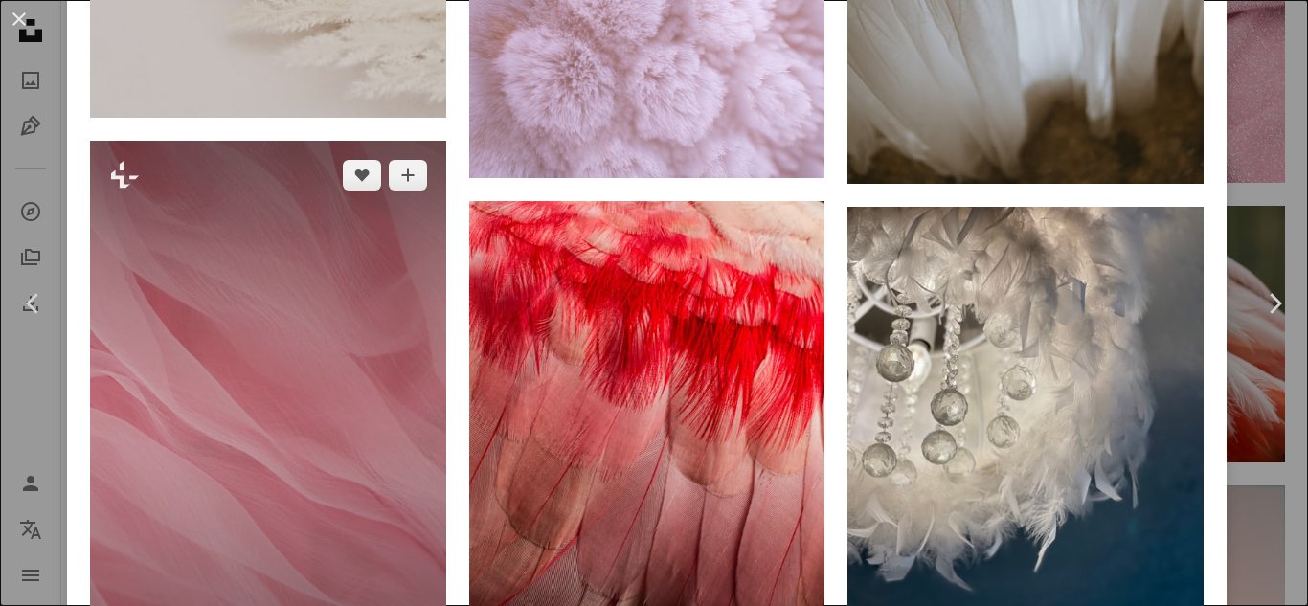
click at [224, 459] on img at bounding box center [268, 407] width 356 height 533
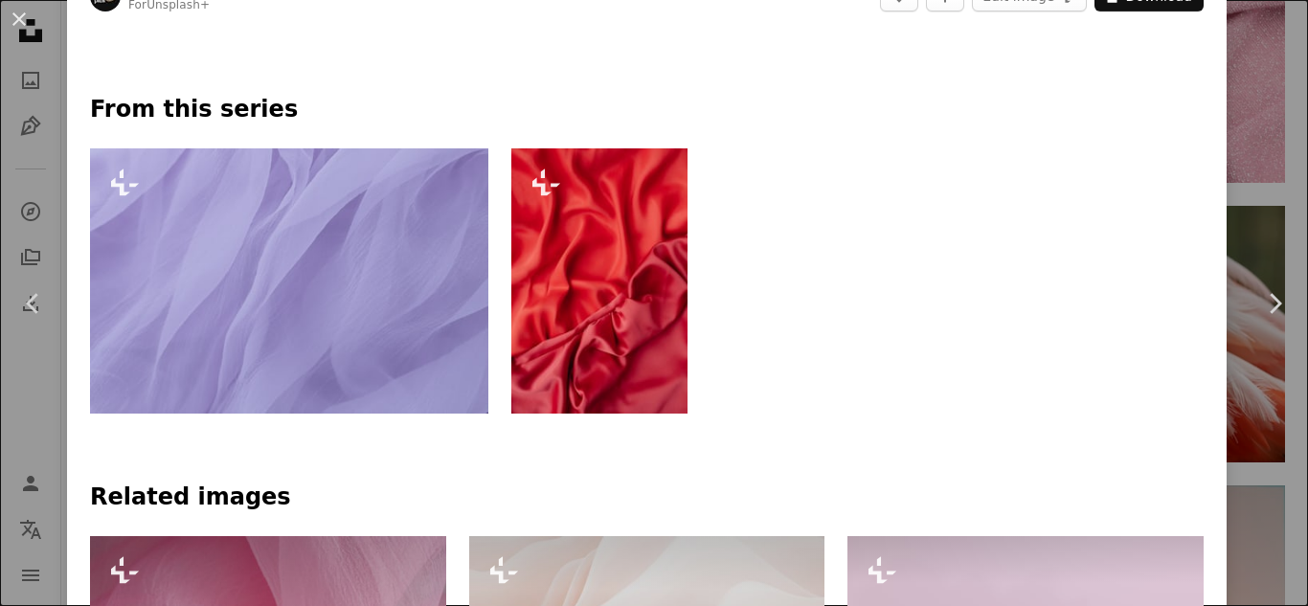
scroll to position [843, 0]
